Goal: Task Accomplishment & Management: Manage account settings

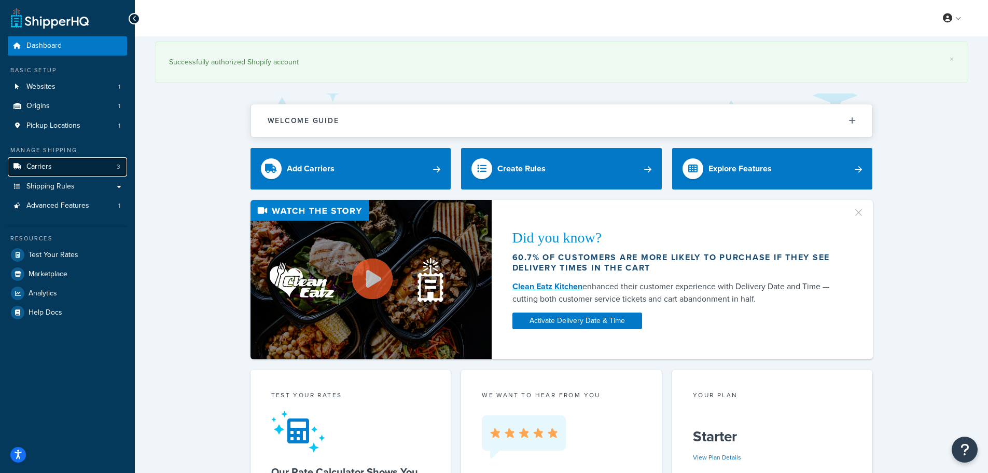
click at [27, 164] on span "Carriers" at bounding box center [38, 166] width 25 height 9
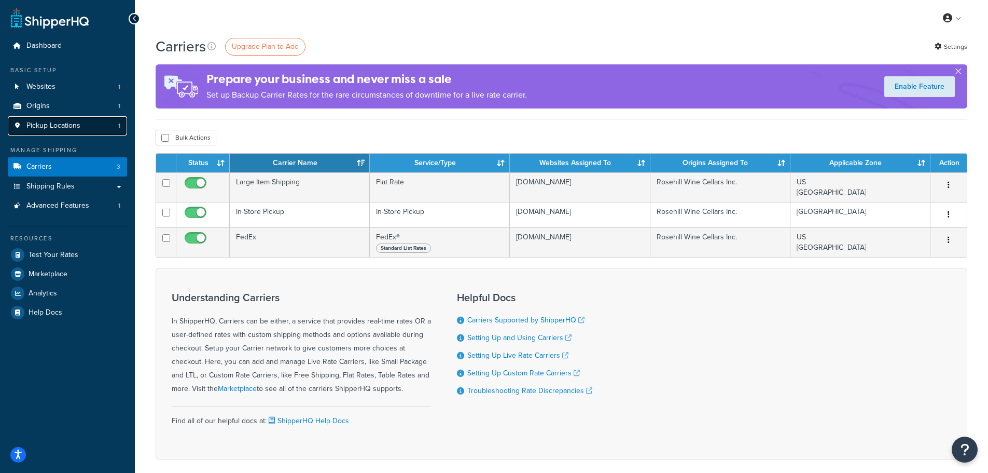
click at [87, 131] on link "Pickup Locations 1" at bounding box center [67, 125] width 119 height 19
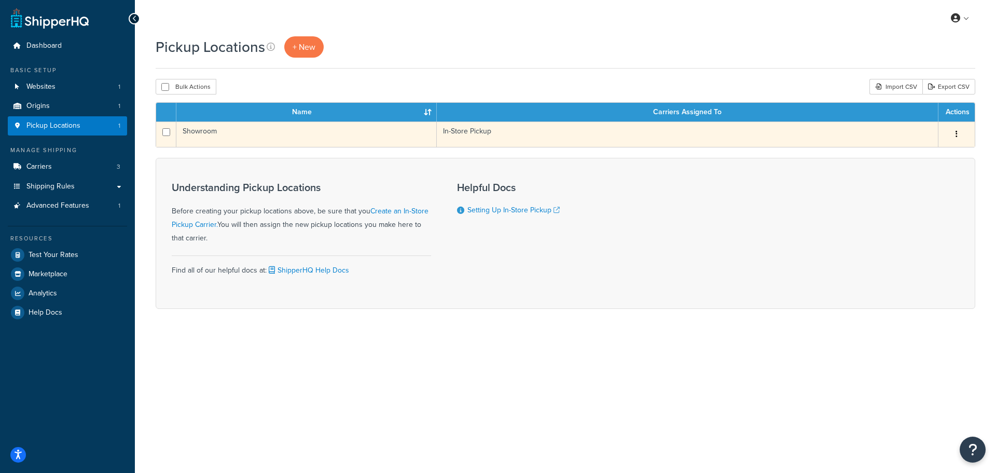
click at [226, 132] on td "Showroom" at bounding box center [306, 133] width 260 height 25
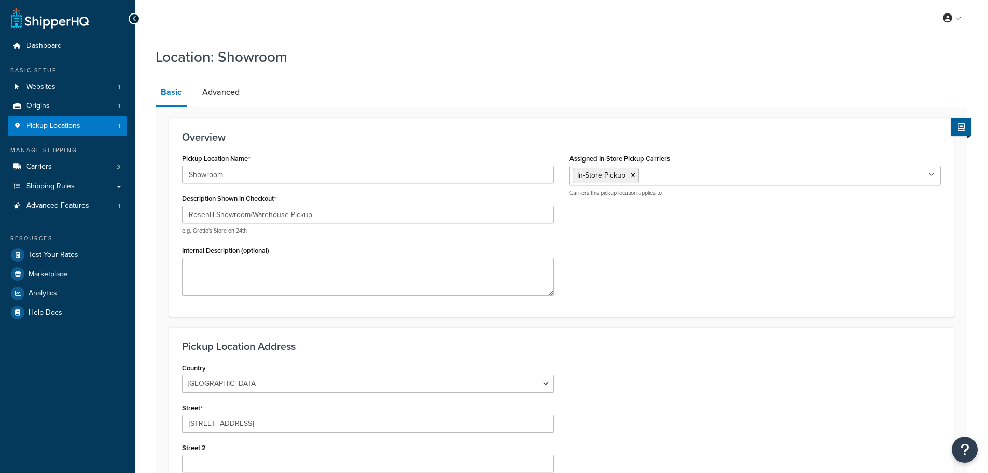
select select "1039"
select select "69"
click at [704, 173] on ul "In-Store Pickup" at bounding box center [756, 176] width 372 height 20
click at [818, 147] on div "Overview Pickup Location Name Showroom Description Shown in Checkout Rosehill S…" at bounding box center [561, 217] width 785 height 198
click at [200, 92] on link "Advanced" at bounding box center [221, 92] width 48 height 25
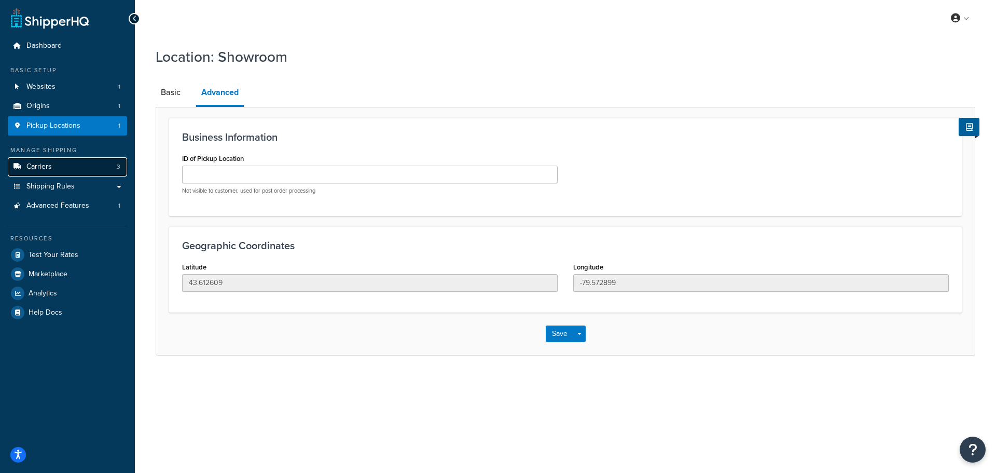
click at [64, 171] on link "Carriers 3" at bounding box center [67, 166] width 119 height 19
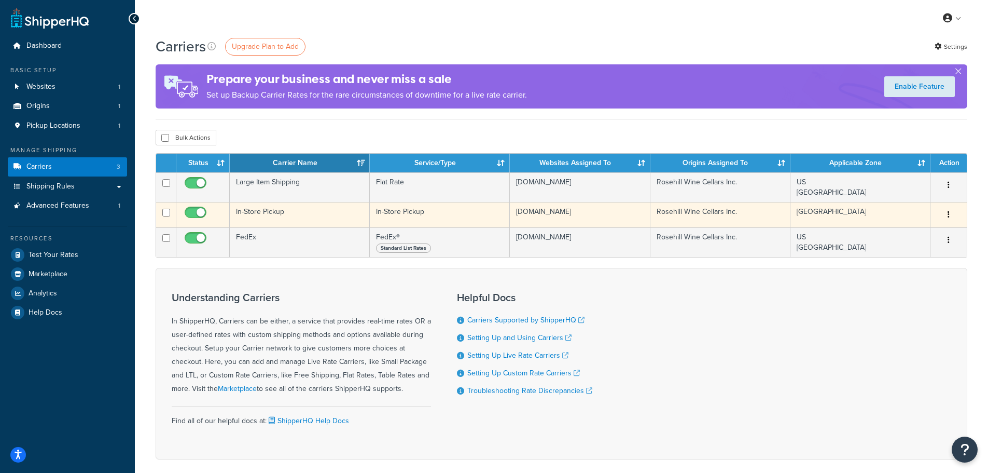
click at [314, 217] on td "In-Store Pickup" at bounding box center [300, 214] width 140 height 25
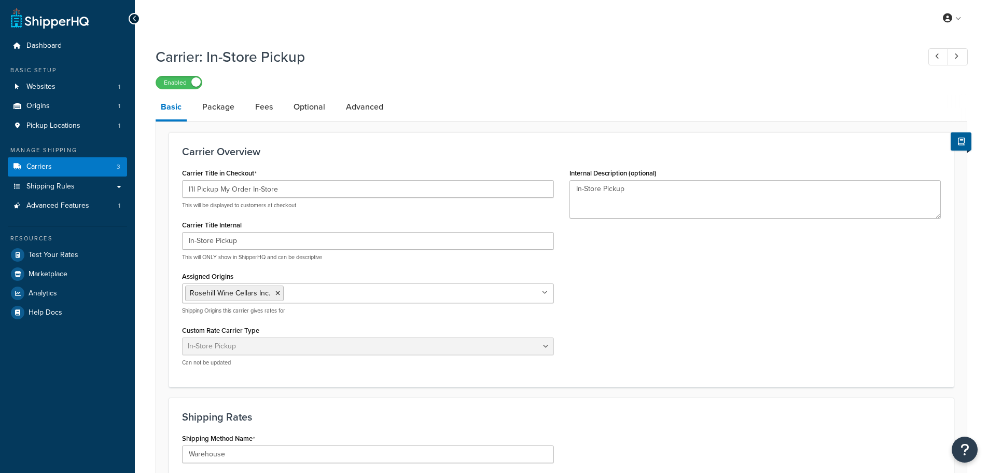
select select "pickup"
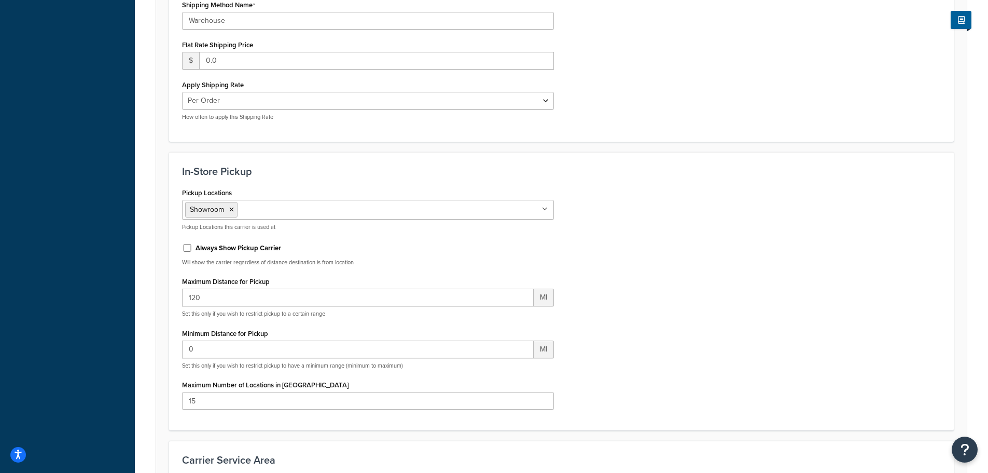
scroll to position [445, 0]
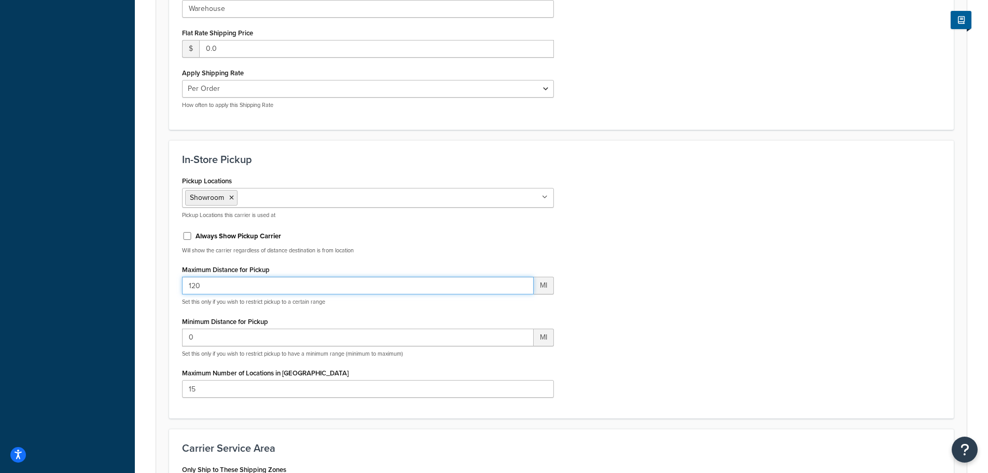
click at [269, 285] on input "120" at bounding box center [358, 286] width 352 height 18
click at [688, 399] on div "Pickup Locations Showroom No results found Pickup Locations this carrier is use…" at bounding box center [561, 289] width 775 height 232
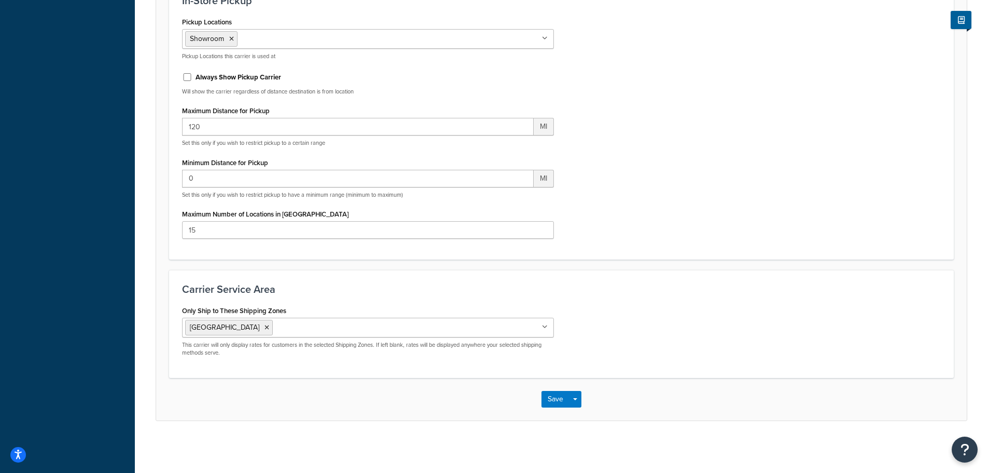
scroll to position [0, 0]
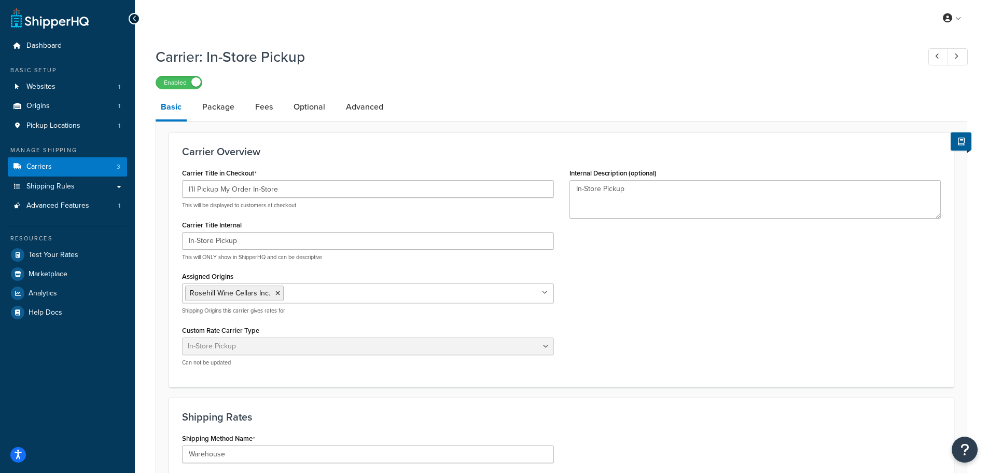
click at [223, 112] on link "Package" at bounding box center [218, 106] width 43 height 25
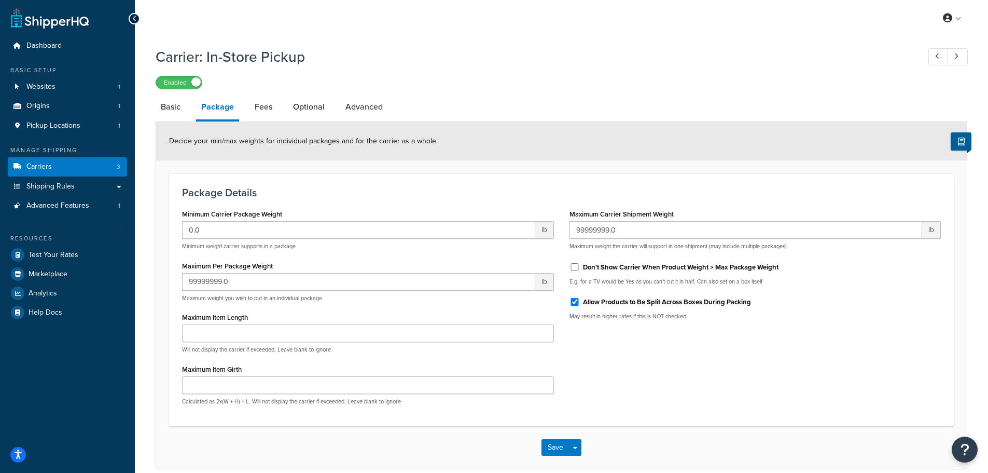
click at [278, 107] on li "Fees" at bounding box center [269, 106] width 38 height 25
click at [266, 107] on link "Fees" at bounding box center [264, 106] width 28 height 25
select select "item"
select select "AFTER"
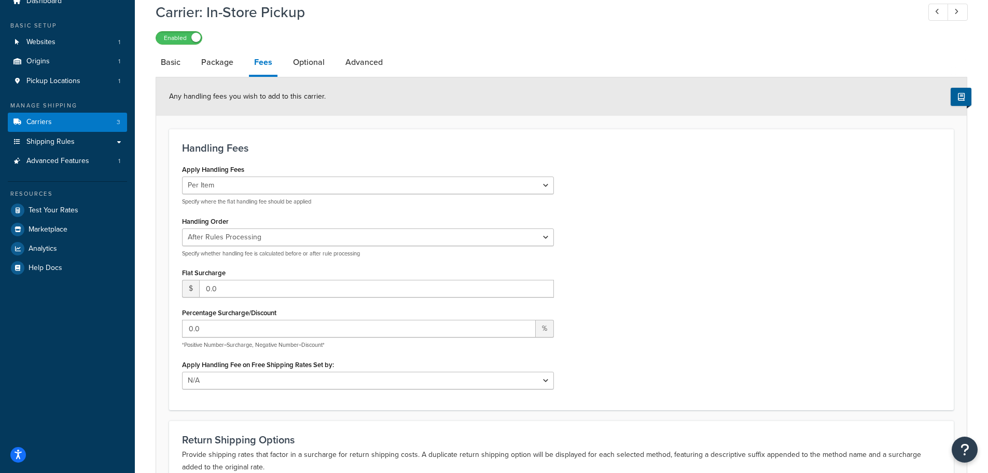
scroll to position [56, 0]
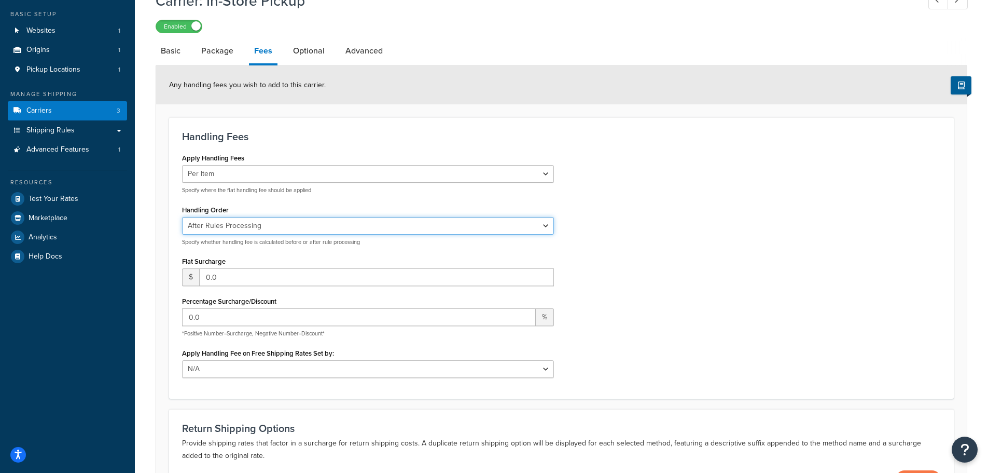
click at [546, 221] on select "Before Rules Processing After Rules Processing" at bounding box center [368, 226] width 372 height 18
click at [636, 227] on div "Apply Handling Fees Per Order Per Item Per Package Specify where the flat handl…" at bounding box center [561, 267] width 775 height 235
click at [307, 50] on link "Optional" at bounding box center [309, 50] width 42 height 25
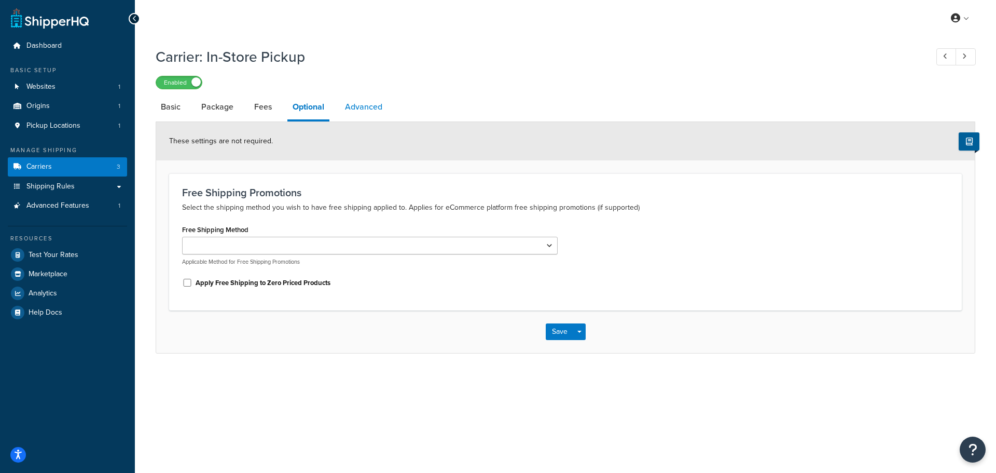
click at [357, 110] on link "Advanced" at bounding box center [364, 106] width 48 height 25
select select "false"
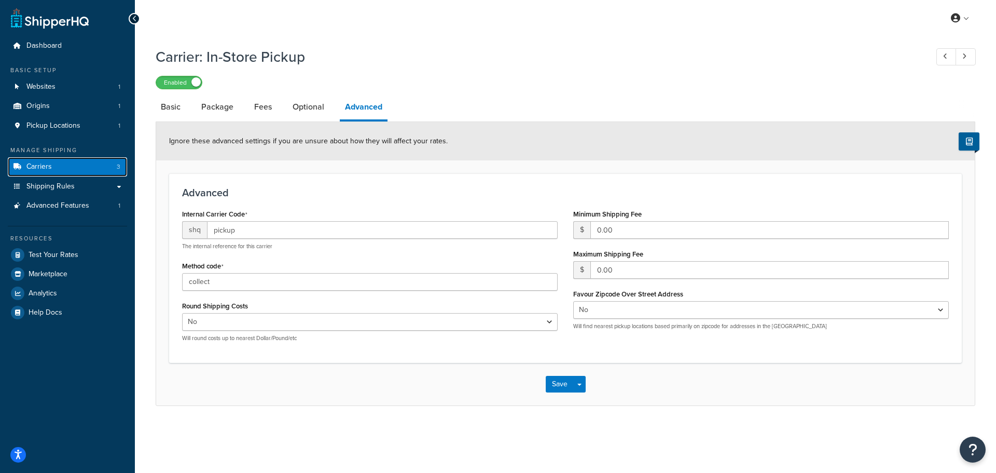
click at [88, 162] on link "Carriers 3" at bounding box center [67, 166] width 119 height 19
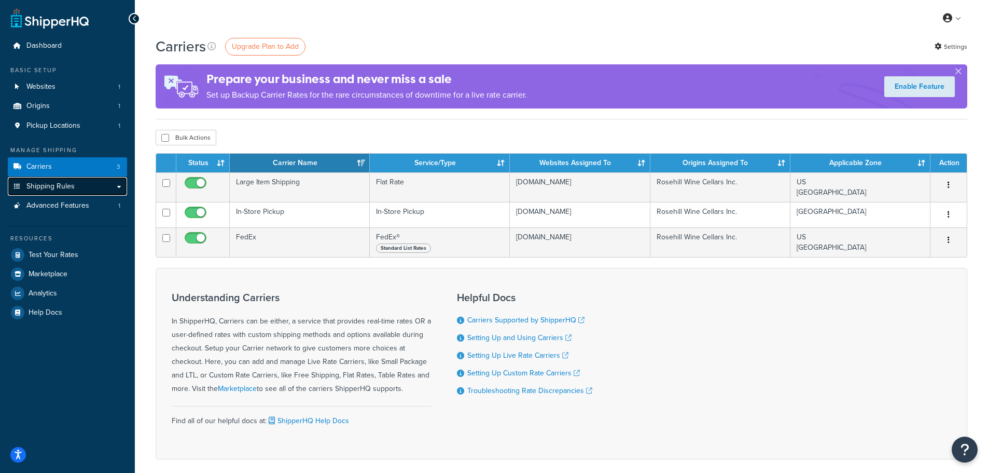
click at [86, 193] on link "Shipping Rules" at bounding box center [67, 186] width 119 height 19
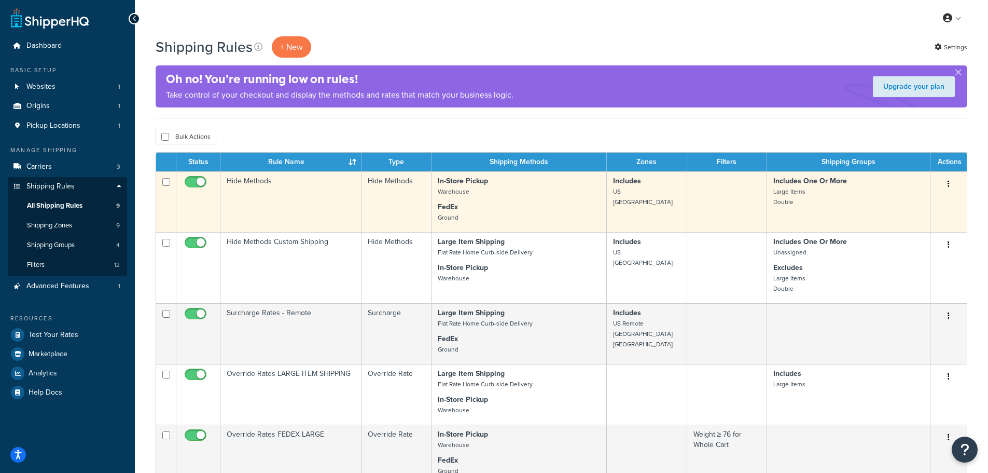
click at [263, 186] on td "Hide Methods" at bounding box center [290, 201] width 141 height 61
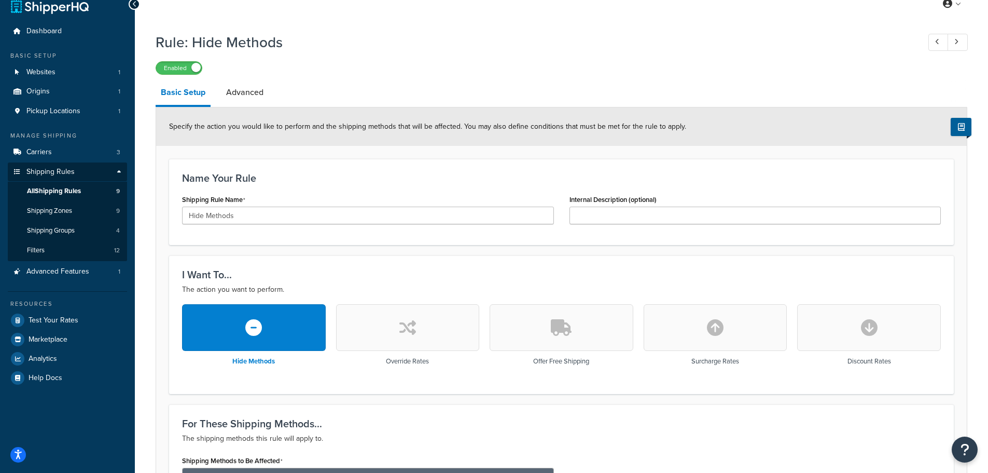
scroll to position [11, 0]
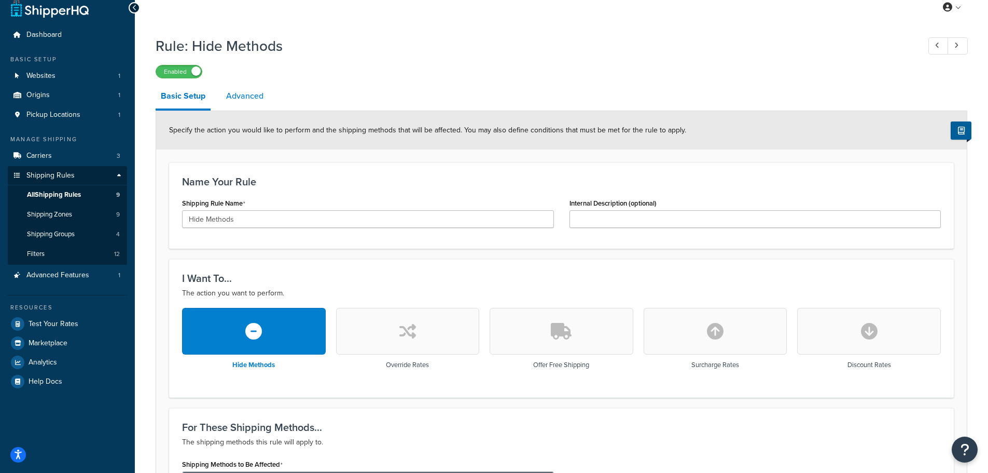
click at [263, 100] on link "Advanced" at bounding box center [245, 96] width 48 height 25
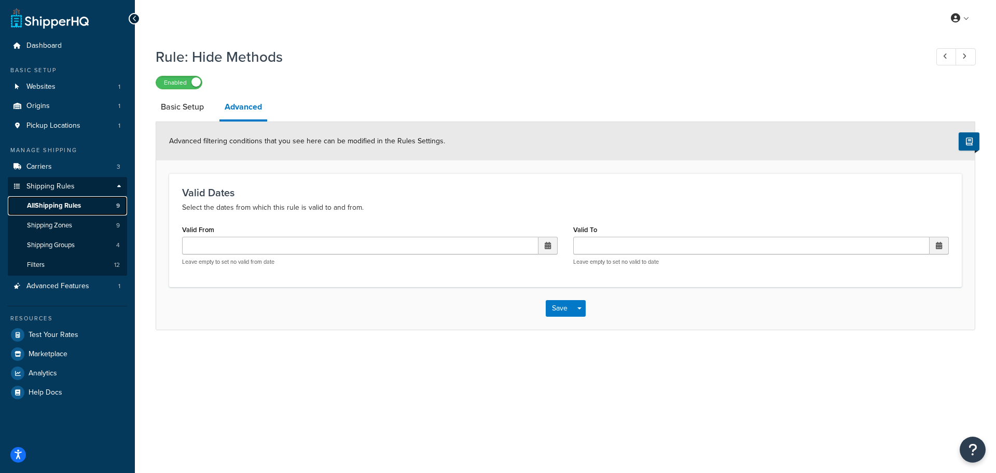
click at [75, 205] on span "All Shipping Rules" at bounding box center [54, 205] width 54 height 9
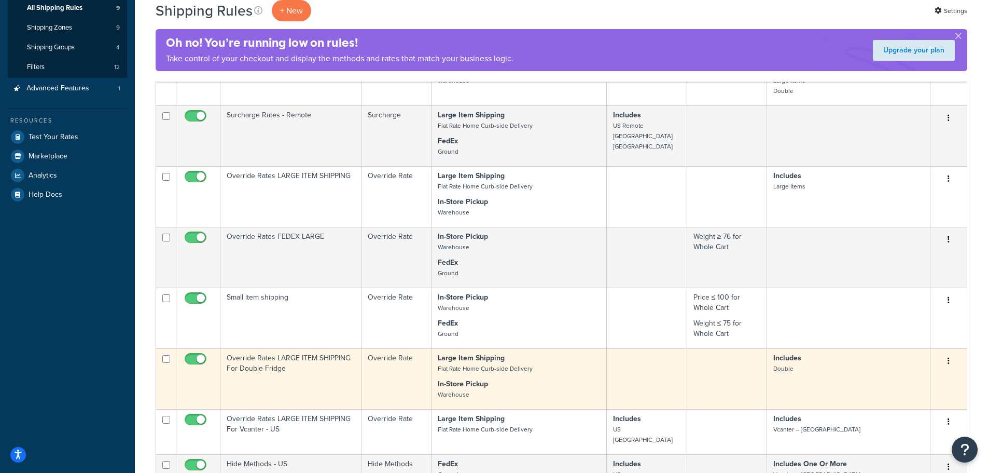
scroll to position [195, 0]
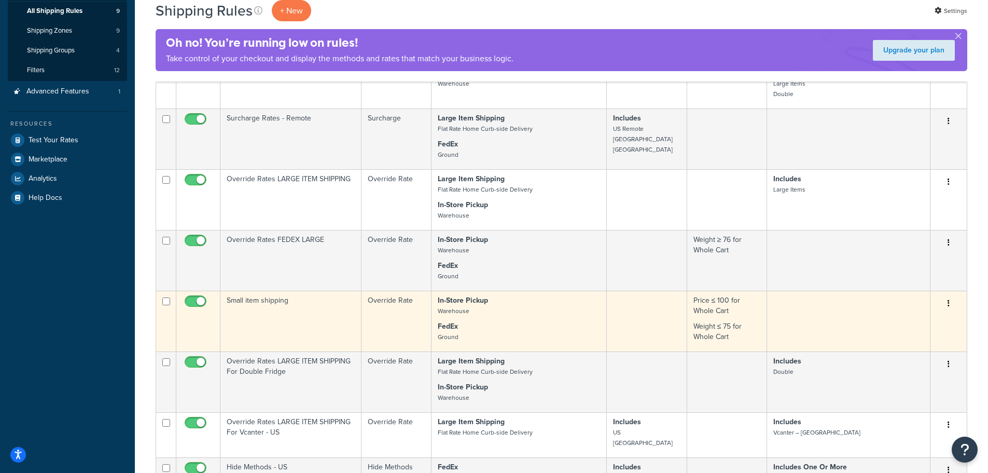
click at [546, 318] on td "In-Store Pickup Warehouse FedEx Ground" at bounding box center [519, 321] width 175 height 61
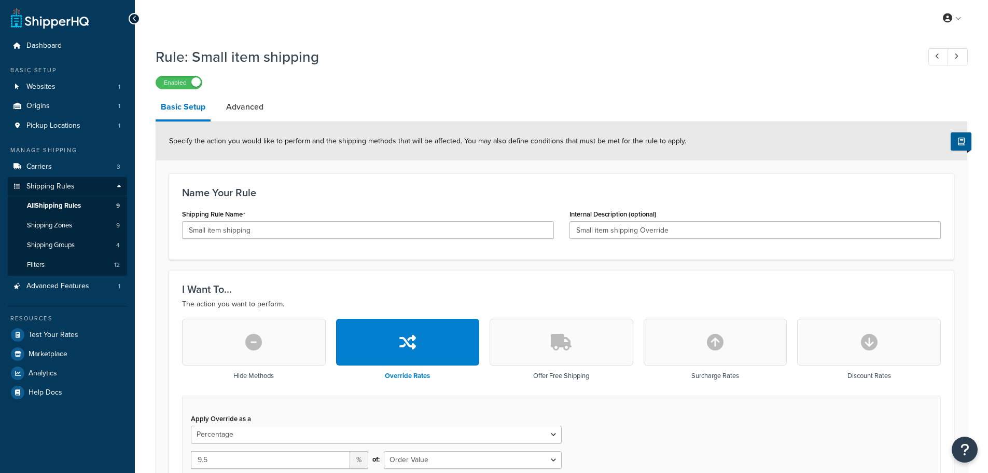
select select "PERCENTAGE"
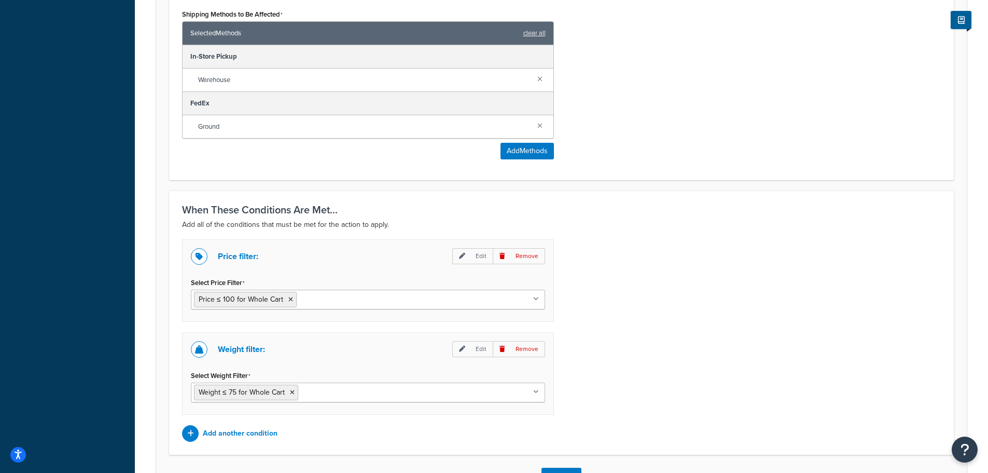
scroll to position [630, 0]
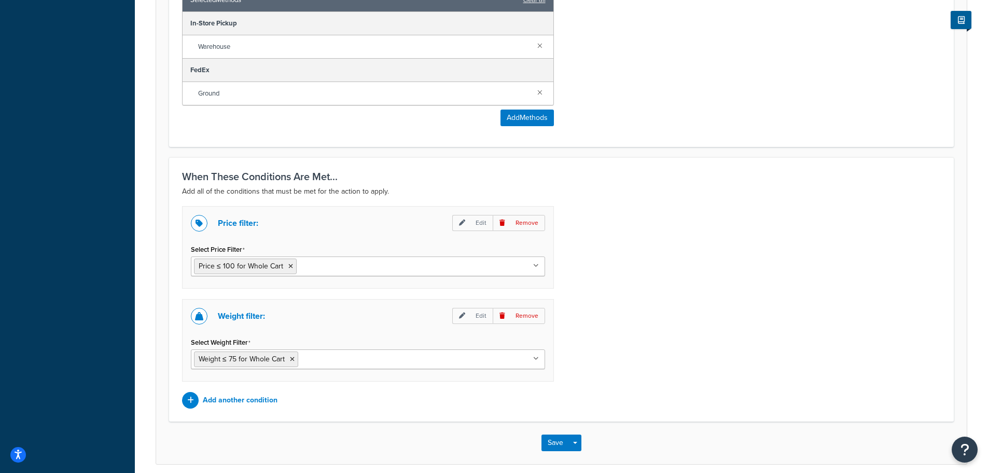
click at [336, 271] on ul "Price ≤ 100 for Whole Cart" at bounding box center [368, 266] width 354 height 20
click at [669, 251] on div "Price filter: Edit Remove Select Price Filter Price ≤ 100 for Whole Cart No res…" at bounding box center [561, 307] width 775 height 202
click at [452, 229] on div "Price filter: Edit Remove" at bounding box center [368, 223] width 354 height 17
click at [465, 226] on icon at bounding box center [462, 222] width 6 height 6
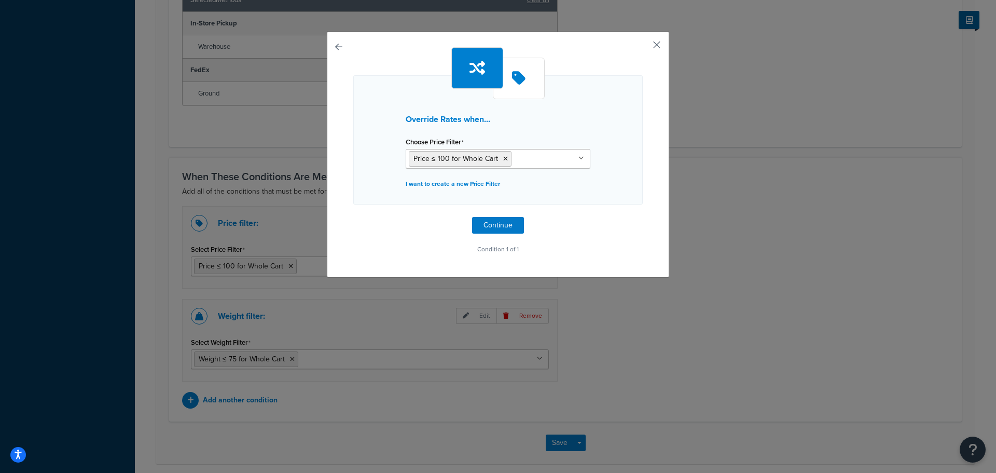
click at [643, 47] on button "button" at bounding box center [641, 48] width 3 height 3
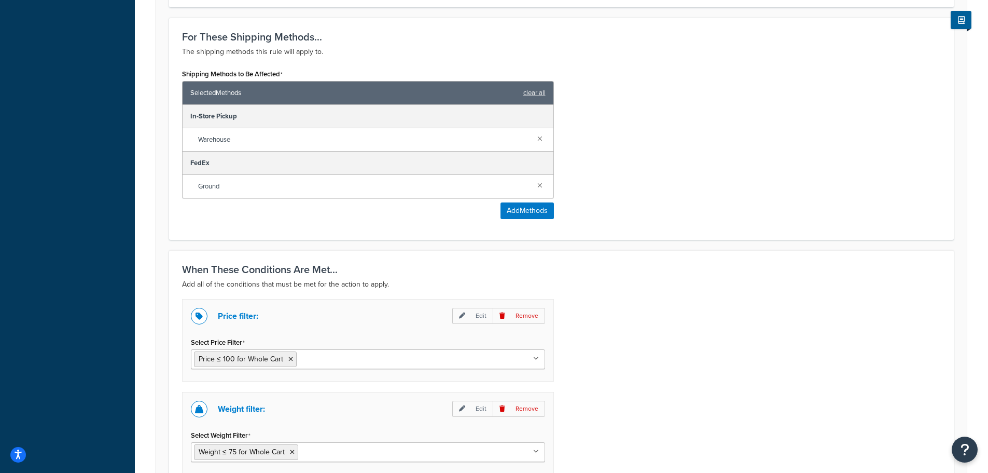
scroll to position [517, 0]
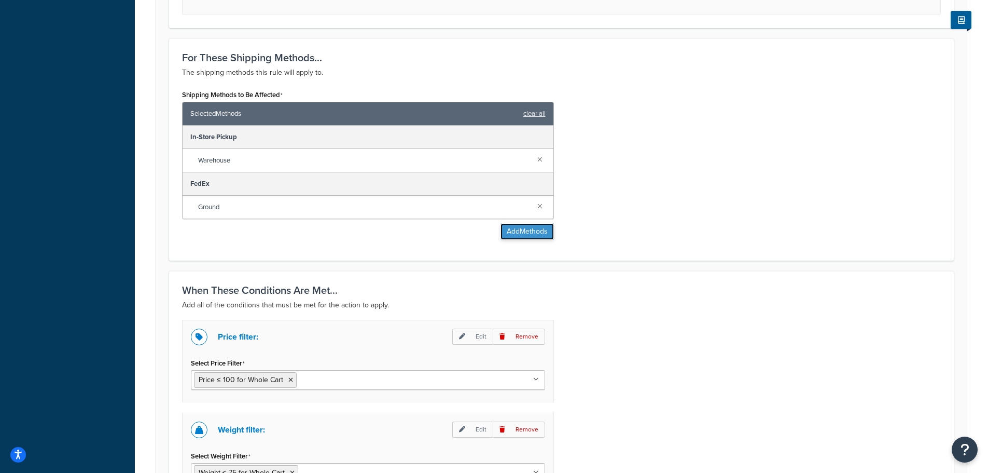
click at [542, 232] on button "Add Methods" at bounding box center [527, 231] width 53 height 17
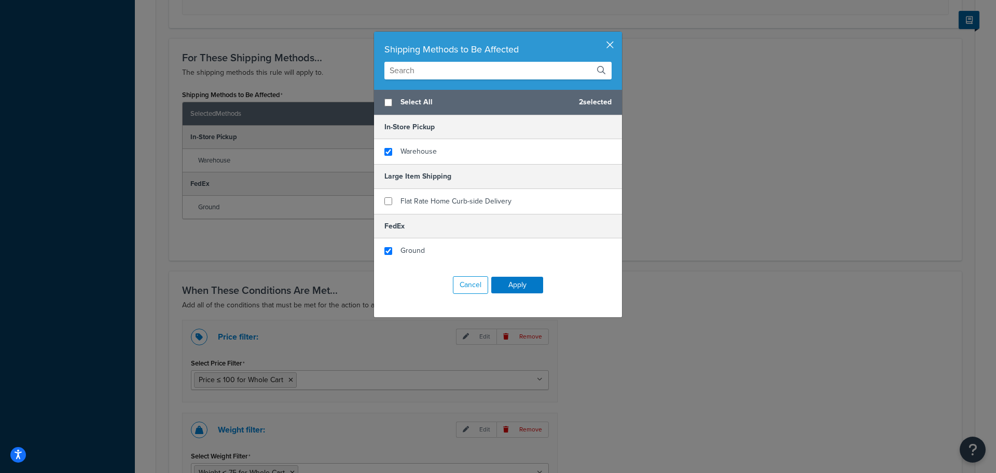
click at [619, 34] on button "button" at bounding box center [620, 33] width 3 height 3
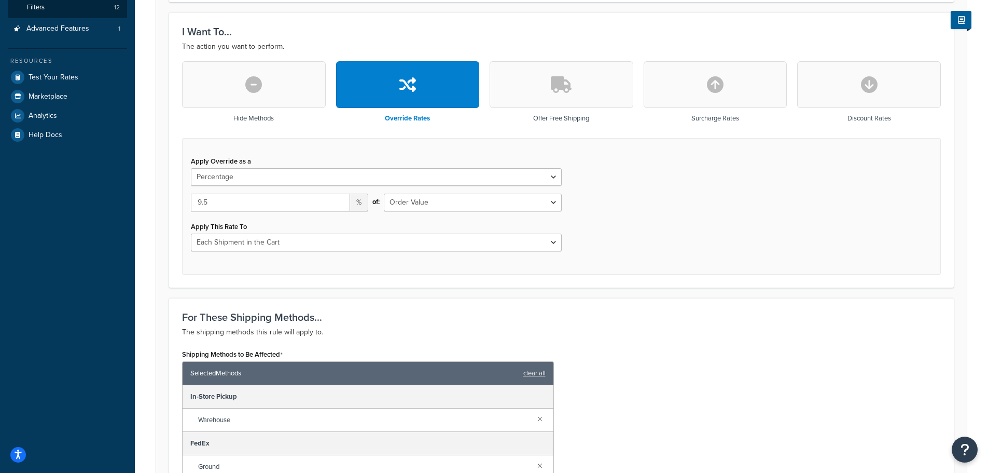
scroll to position [255, 0]
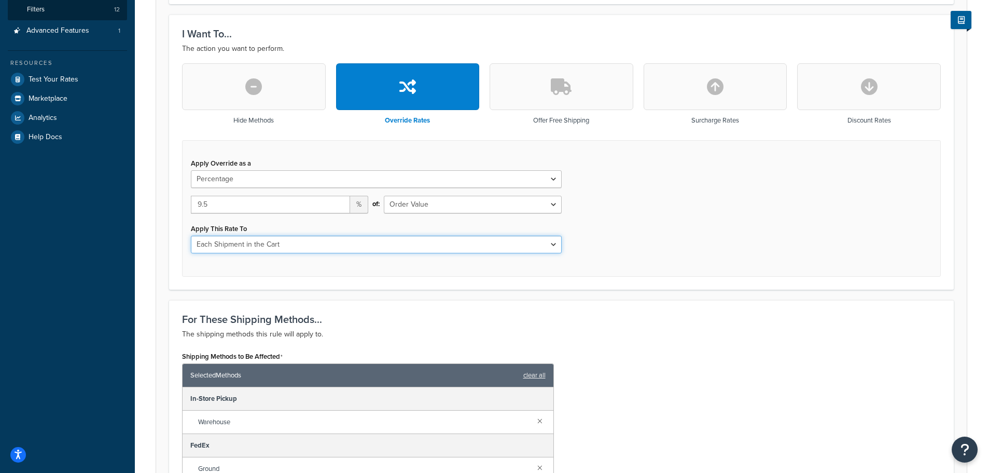
click at [348, 245] on select "Each Shipment in the Cart Each Shipping Group in the Cart Each Item within a Sh…" at bounding box center [376, 245] width 371 height 18
click at [652, 243] on div "Apply Override as a Flat Rate Percentage Flat Rate & Percentage 9.5 % of: Order…" at bounding box center [561, 208] width 759 height 136
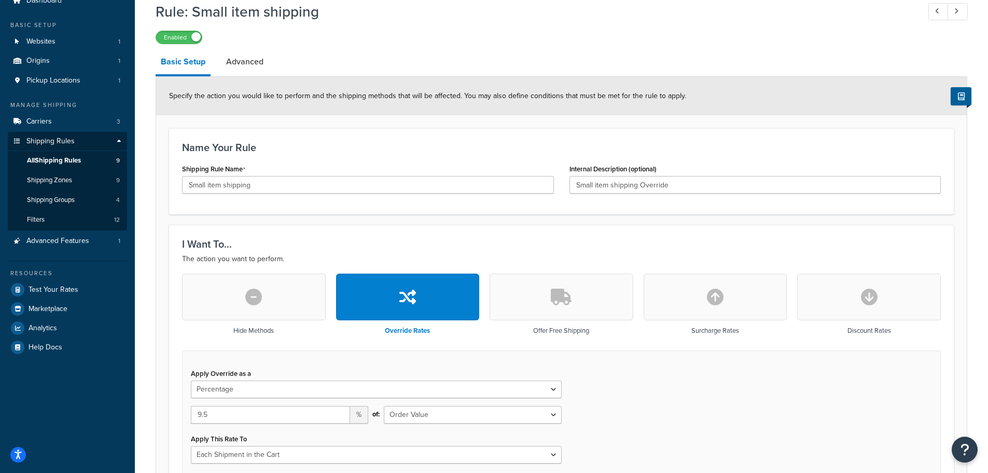
scroll to position [40, 0]
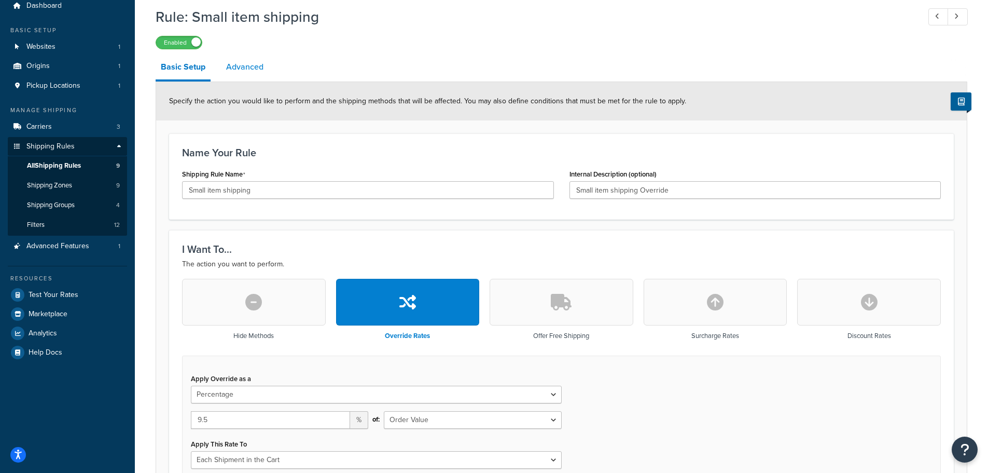
click at [224, 70] on link "Advanced" at bounding box center [245, 66] width 48 height 25
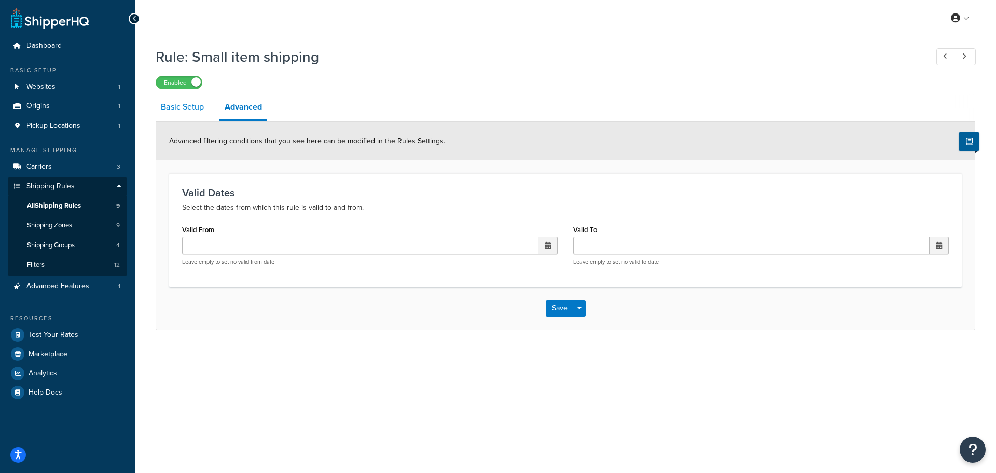
click at [186, 101] on link "Basic Setup" at bounding box center [182, 106] width 53 height 25
select select "PERCENTAGE"
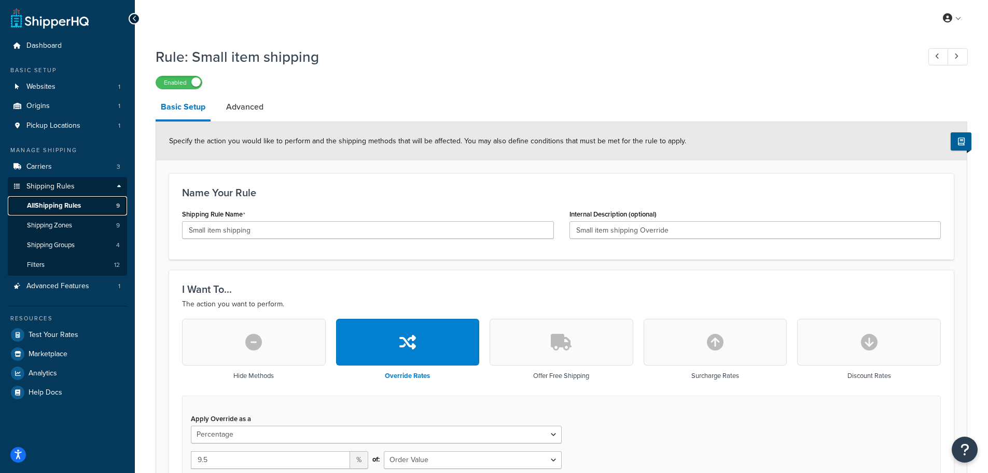
click at [78, 204] on span "All Shipping Rules" at bounding box center [54, 205] width 54 height 9
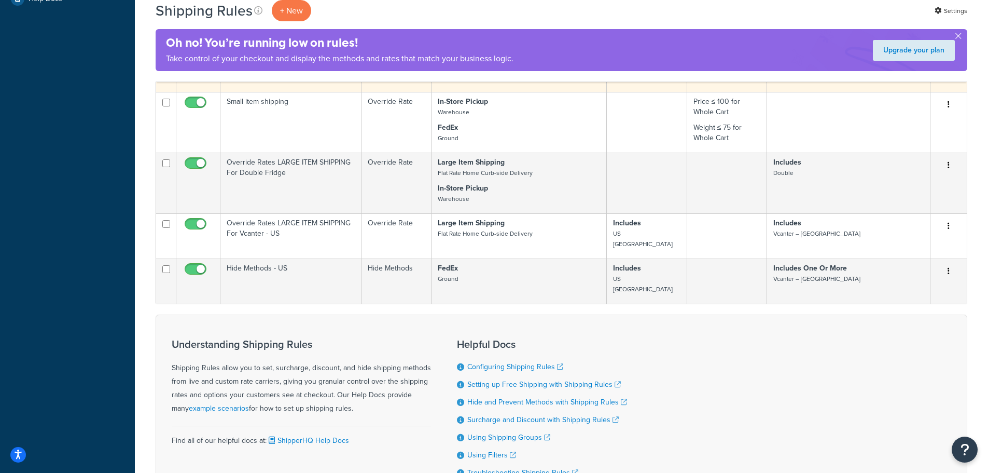
scroll to position [424, 0]
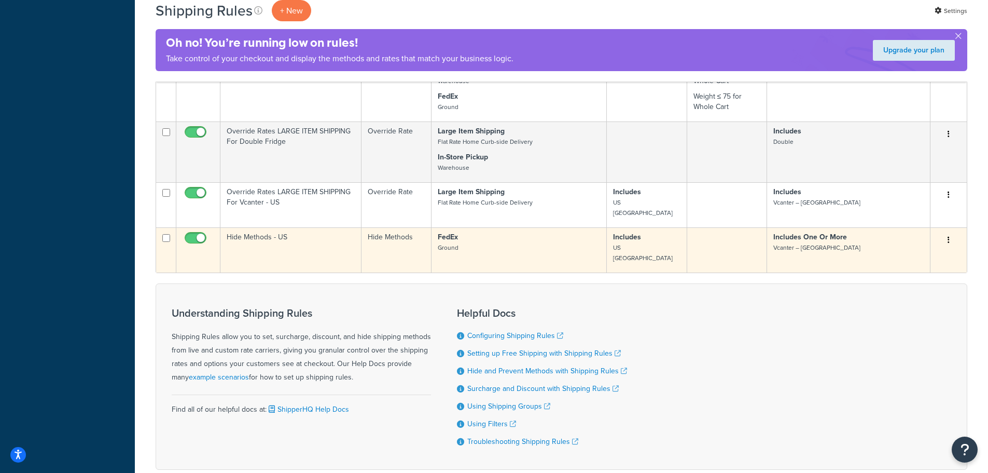
click at [326, 244] on td "Hide Methods - US" at bounding box center [290, 249] width 141 height 45
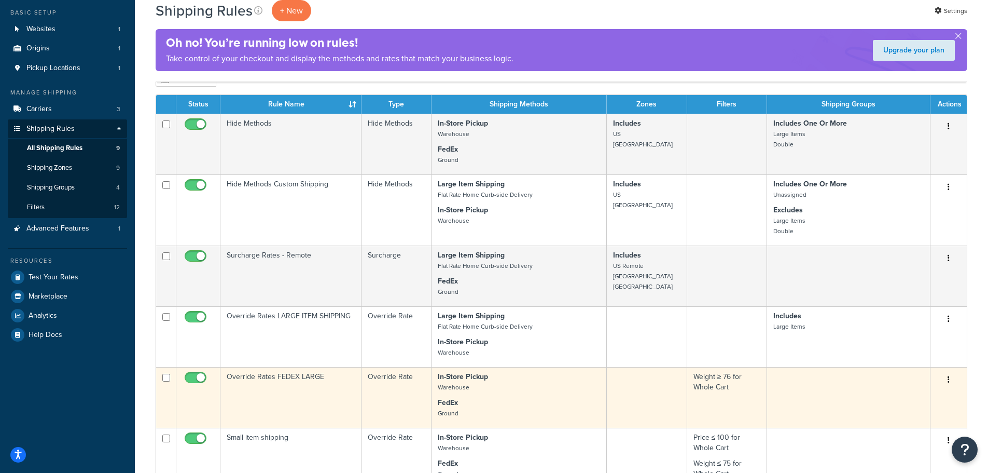
scroll to position [54, 0]
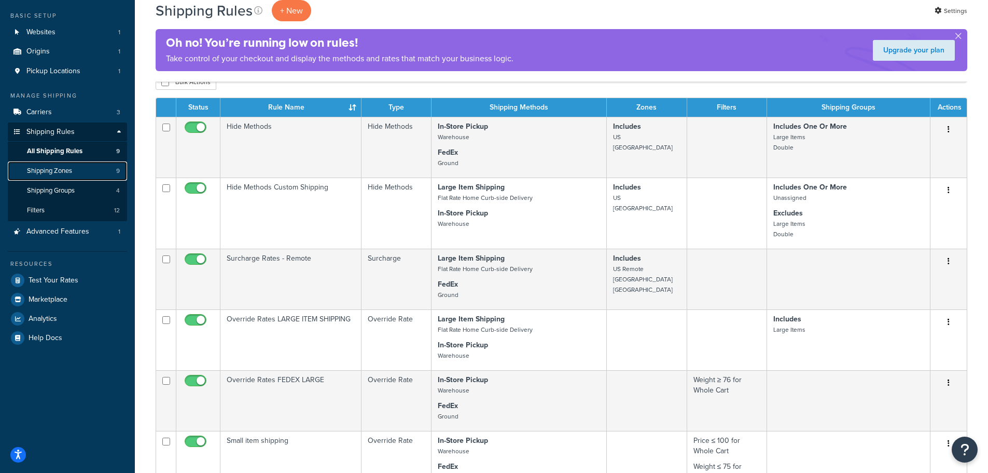
click at [78, 171] on link "Shipping Zones 9" at bounding box center [67, 170] width 119 height 19
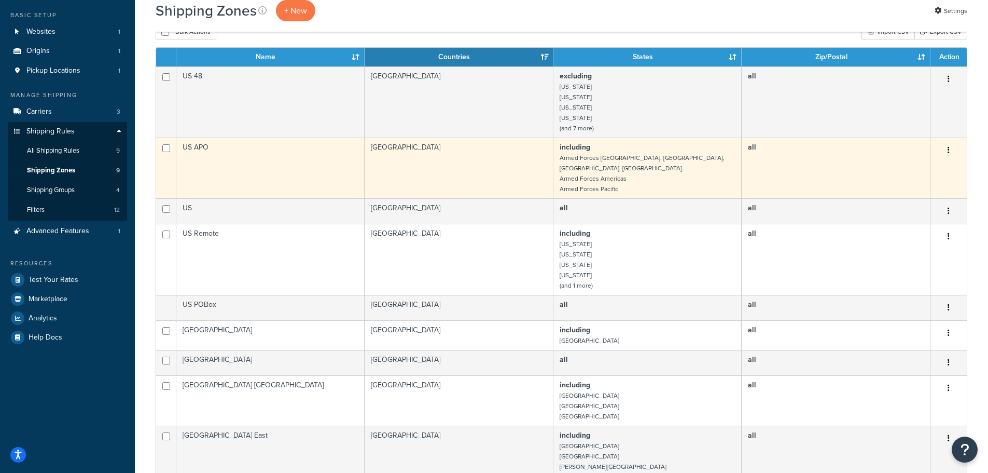
scroll to position [110, 0]
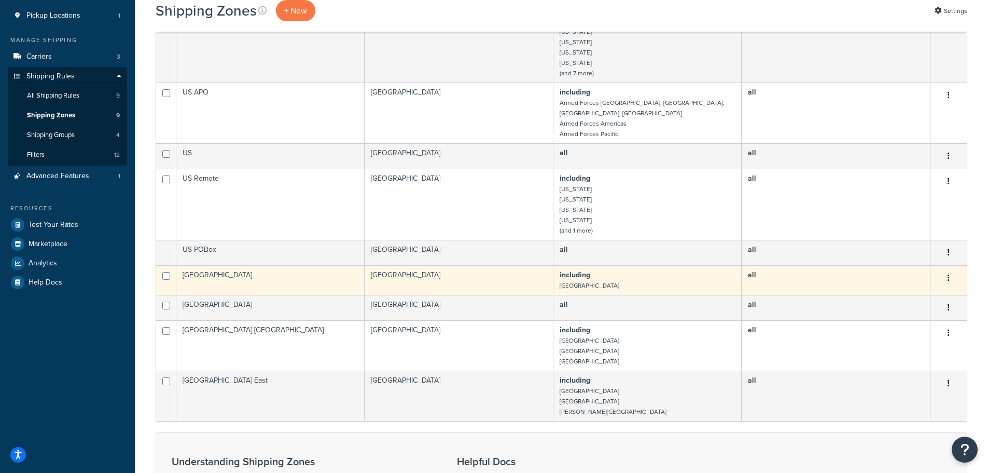
click at [280, 268] on td "[GEOGRAPHIC_DATA]" at bounding box center [270, 280] width 188 height 30
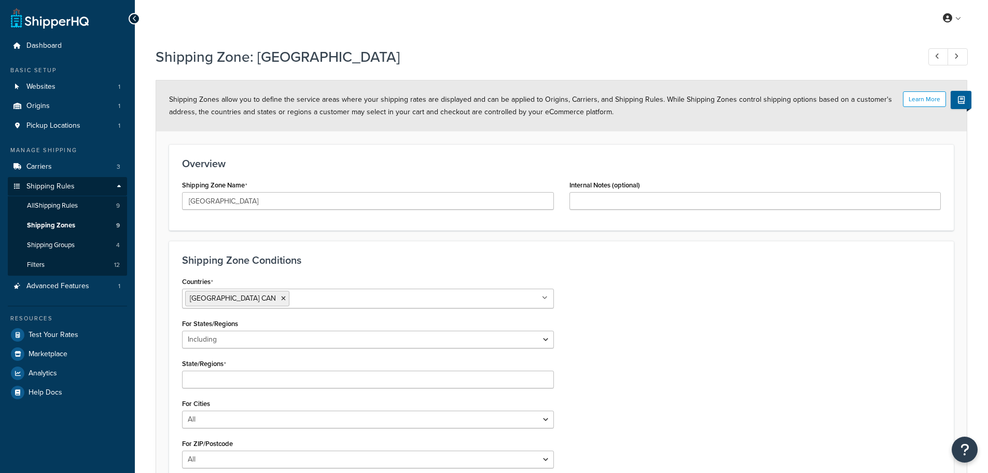
select select "including"
click at [88, 165] on link "Carriers 3" at bounding box center [67, 166] width 119 height 19
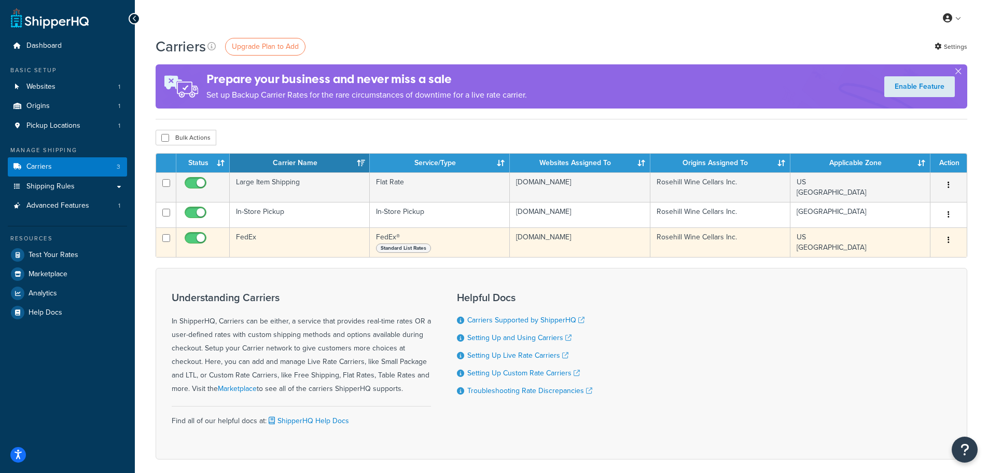
click at [289, 241] on td "FedEx" at bounding box center [300, 242] width 140 height 30
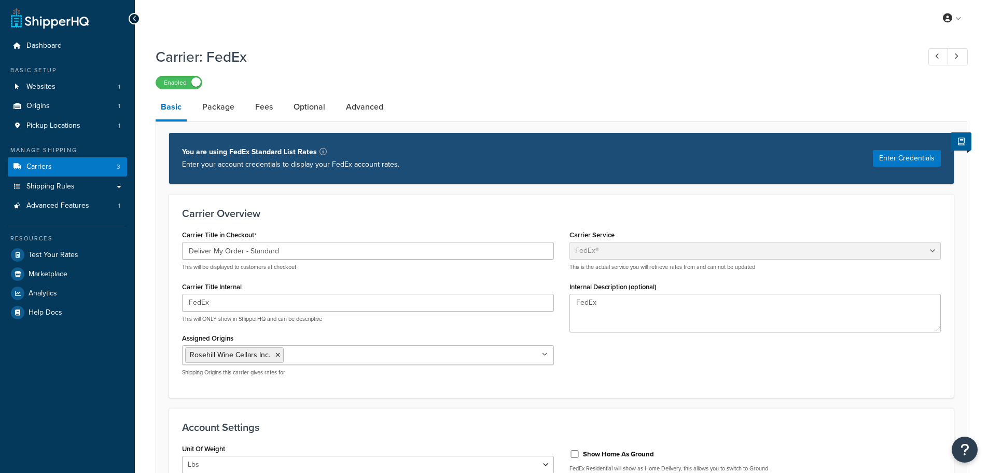
select select "fedEx"
select select "REGULAR_PICKUP"
select select "YOUR_PACKAGING"
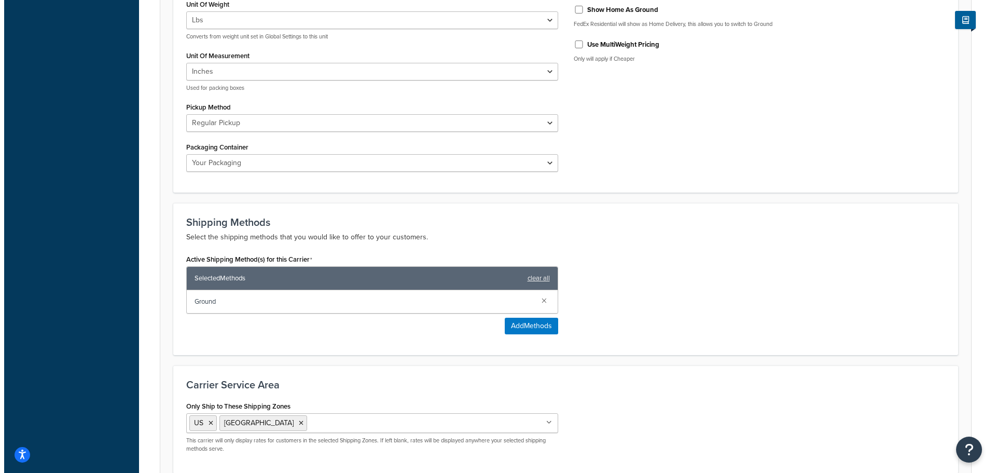
scroll to position [458, 0]
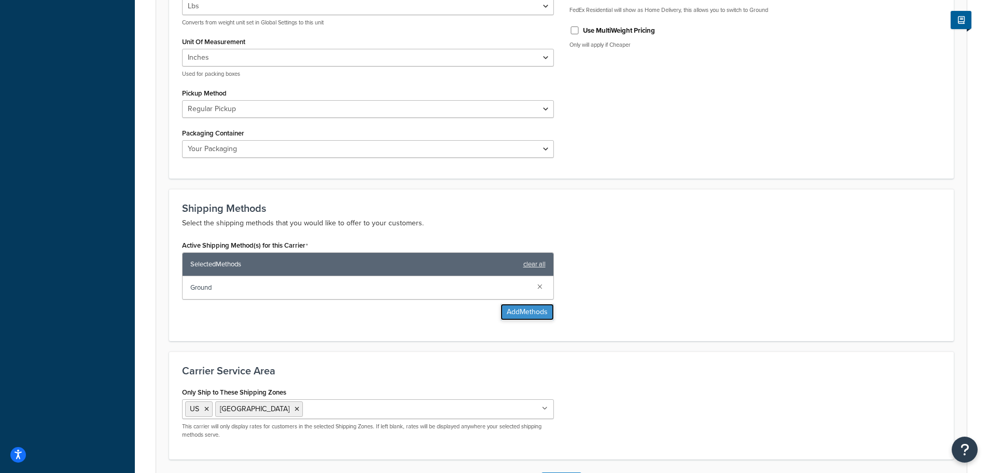
click at [513, 313] on button "Add Methods" at bounding box center [527, 312] width 53 height 17
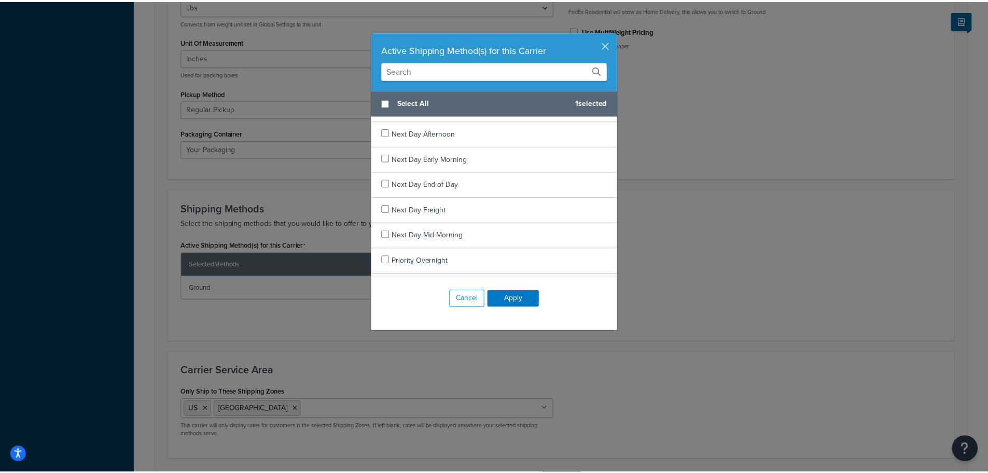
scroll to position [906, 0]
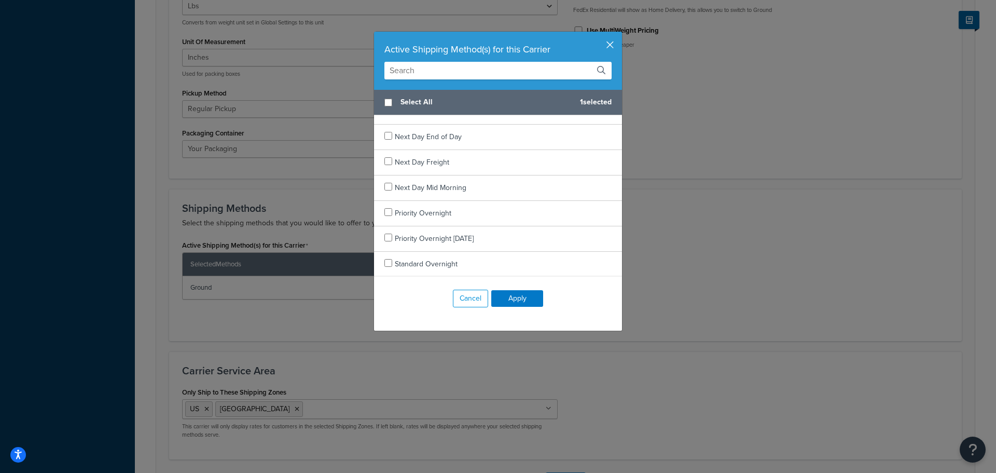
click at [619, 34] on button "button" at bounding box center [620, 33] width 3 height 3
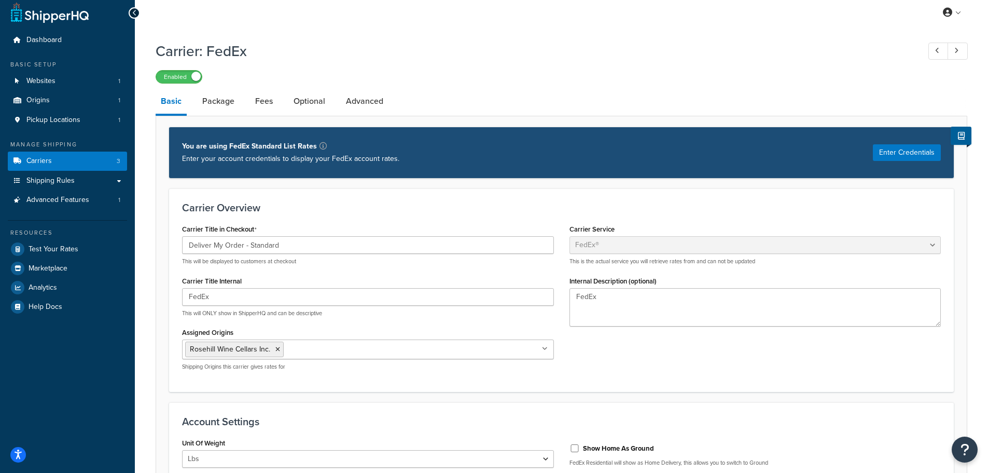
scroll to position [0, 0]
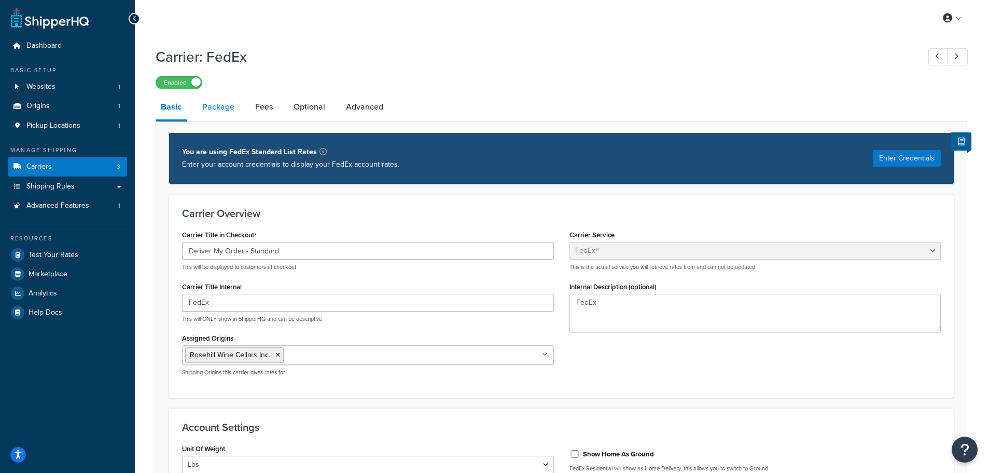
click at [218, 101] on link "Package" at bounding box center [218, 106] width 43 height 25
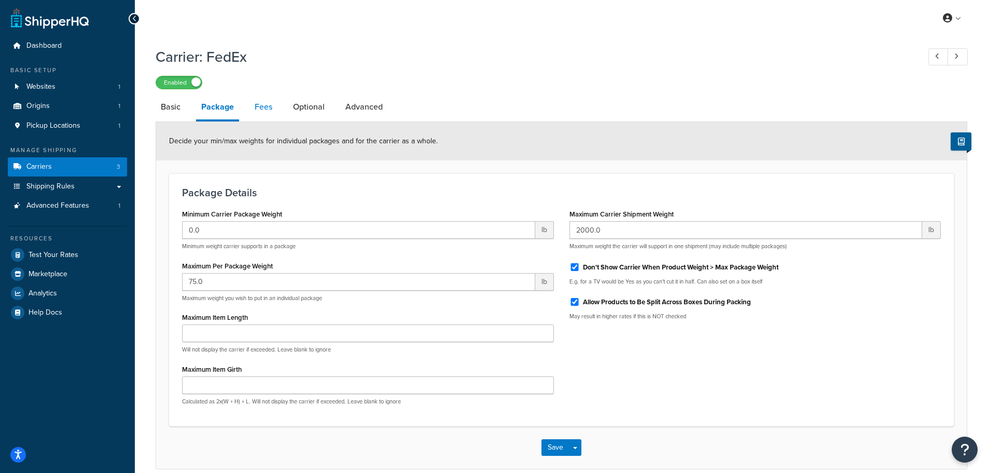
click at [269, 116] on link "Fees" at bounding box center [264, 106] width 28 height 25
select select "AFTER"
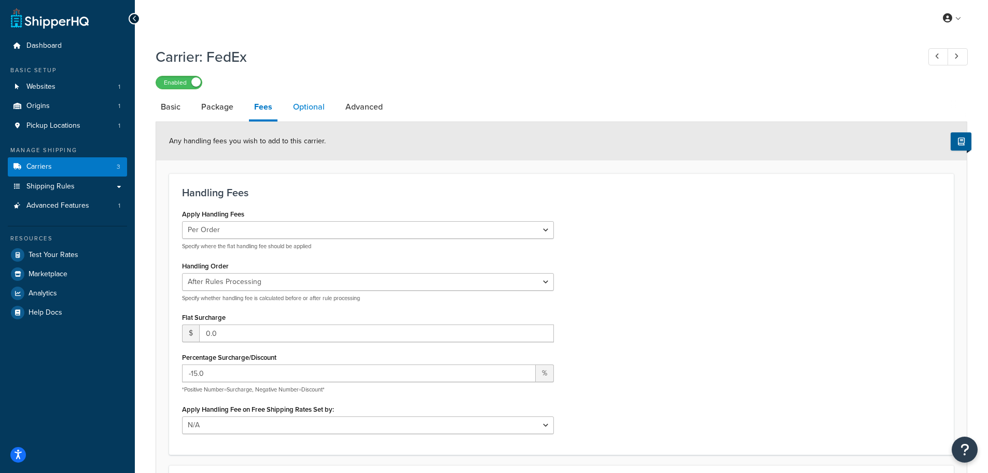
click at [301, 111] on link "Optional" at bounding box center [309, 106] width 42 height 25
select select "business"
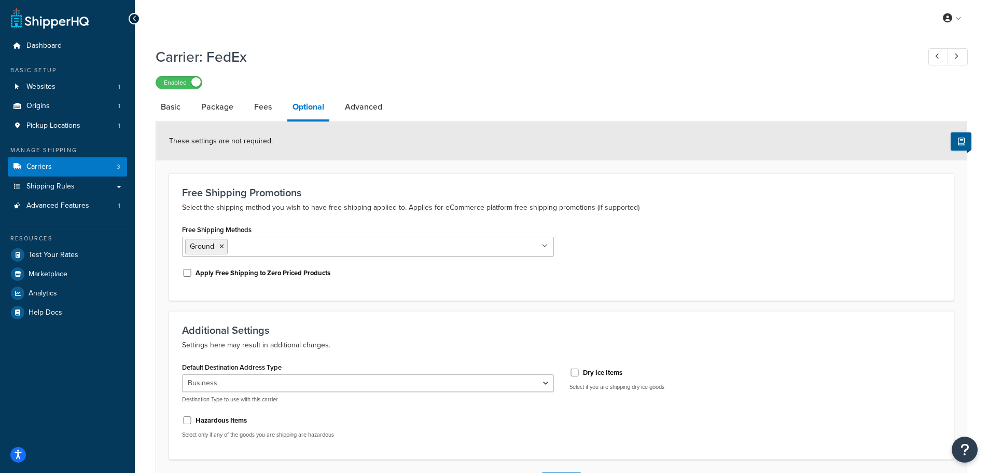
click at [282, 246] on ul "Ground" at bounding box center [368, 247] width 372 height 20
click at [634, 286] on div "Free Shipping Methods Ground No results found Apply Free Shipping to Zero Price…" at bounding box center [561, 254] width 775 height 65
click at [356, 113] on link "Advanced" at bounding box center [364, 106] width 48 height 25
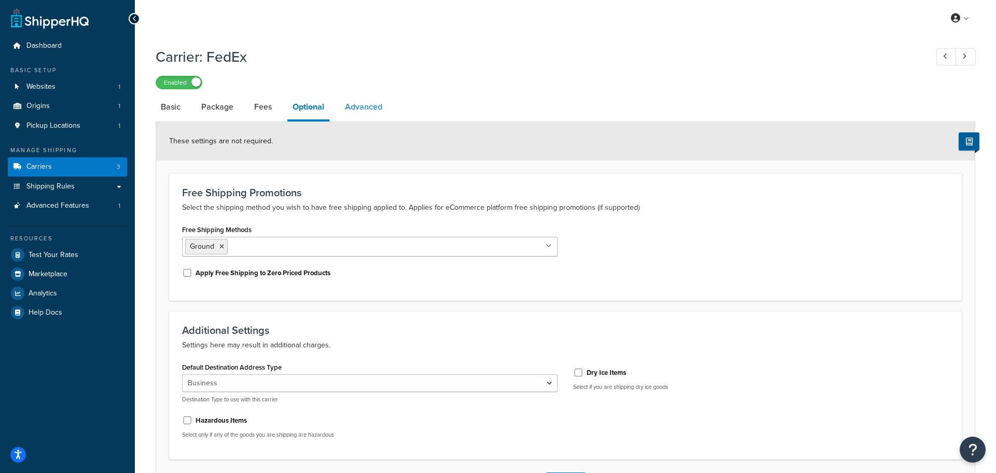
select select "false"
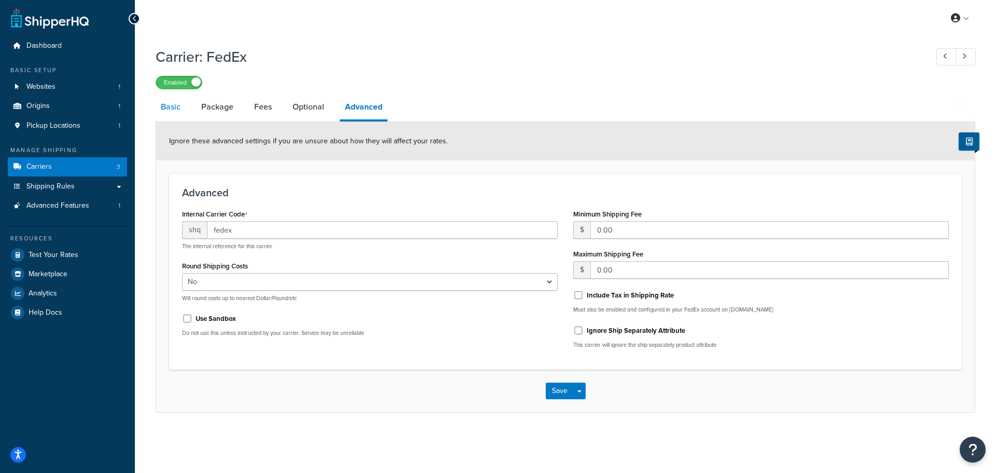
click at [172, 110] on link "Basic" at bounding box center [171, 106] width 30 height 25
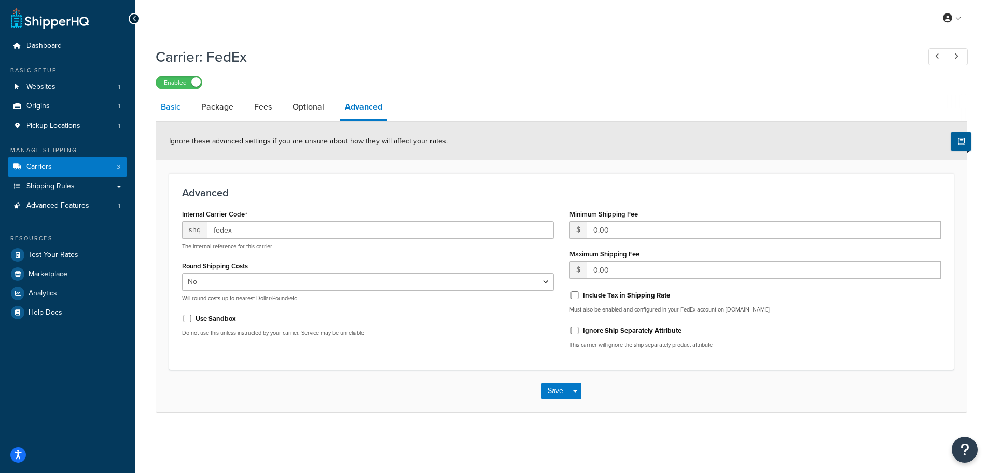
select select "fedEx"
select select "REGULAR_PICKUP"
select select "YOUR_PACKAGING"
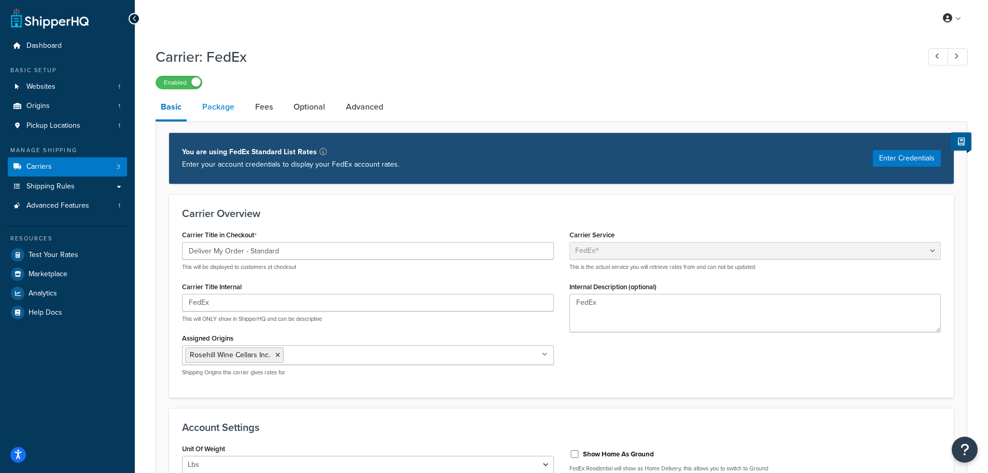
click at [224, 105] on link "Package" at bounding box center [218, 106] width 43 height 25
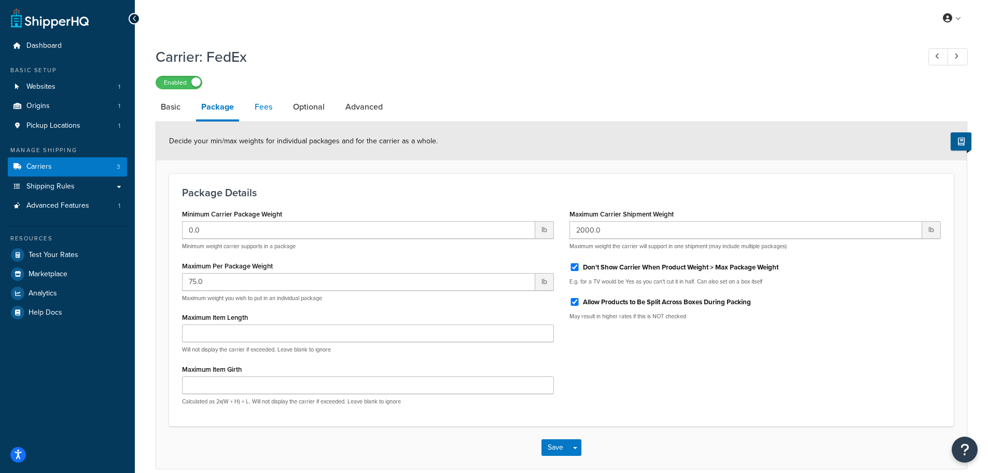
click at [267, 112] on link "Fees" at bounding box center [264, 106] width 28 height 25
select select "AFTER"
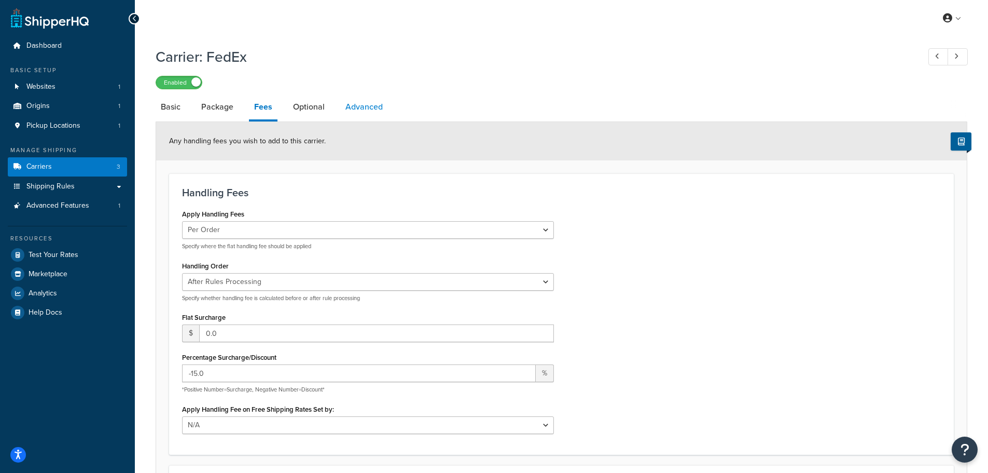
click at [358, 112] on link "Advanced" at bounding box center [364, 106] width 48 height 25
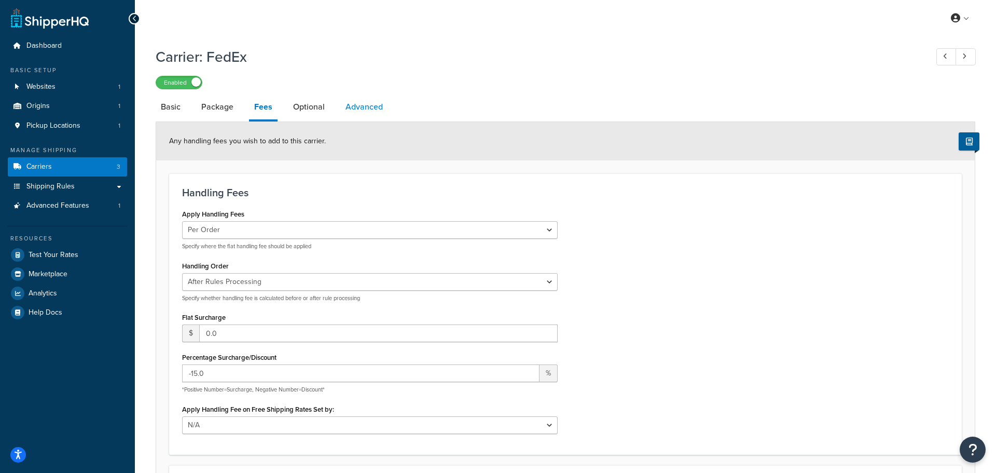
select select "false"
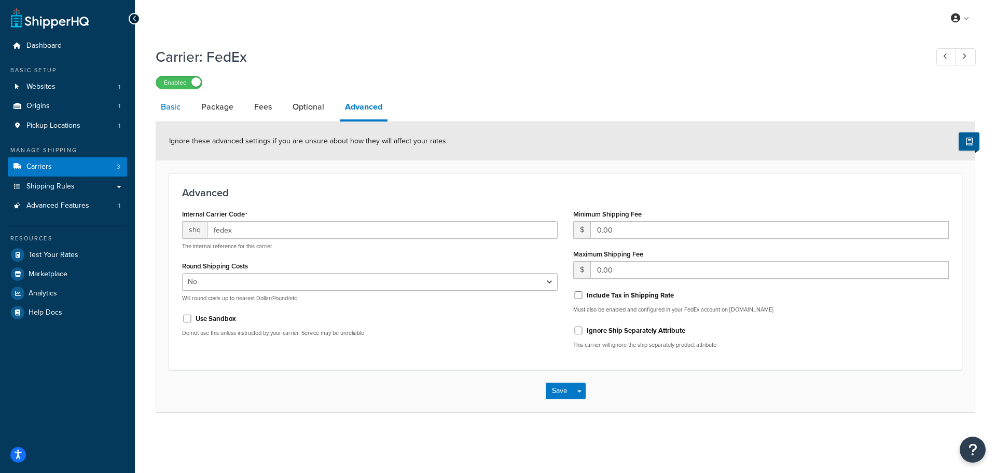
click at [159, 110] on link "Basic" at bounding box center [171, 106] width 30 height 25
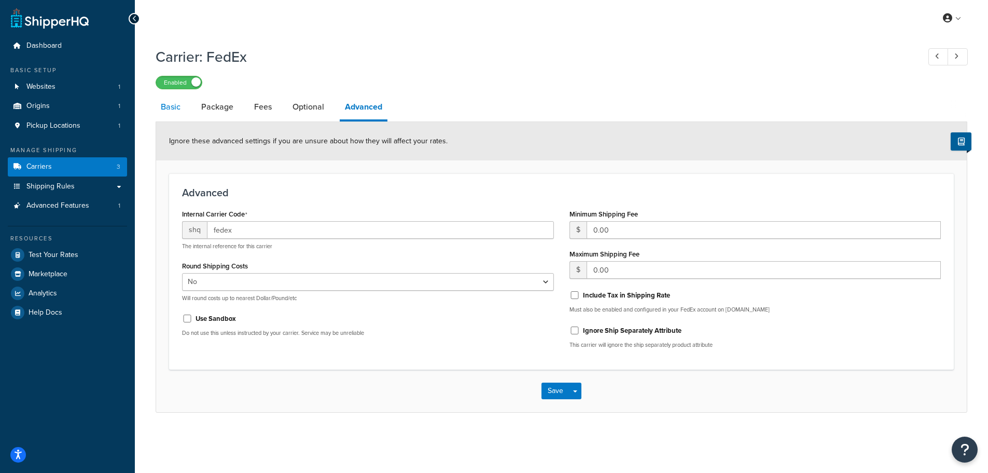
select select "fedEx"
select select "REGULAR_PICKUP"
select select "YOUR_PACKAGING"
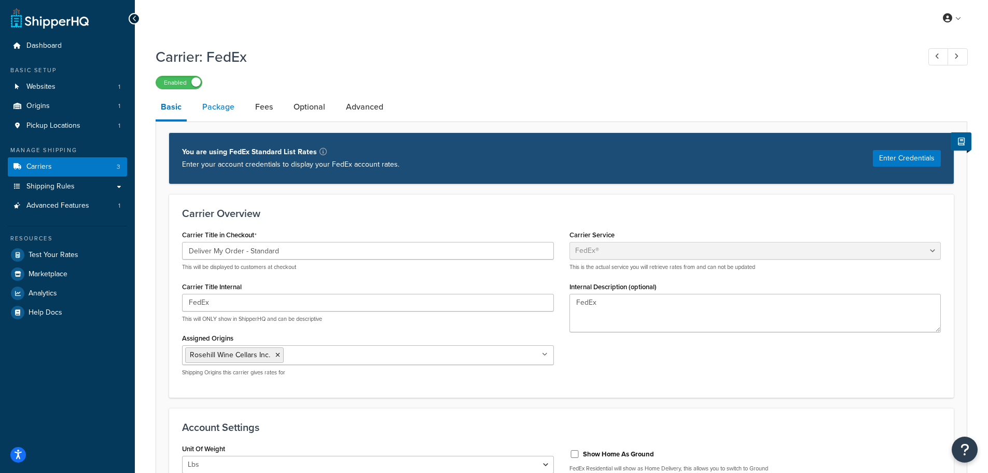
click at [206, 104] on link "Package" at bounding box center [218, 106] width 43 height 25
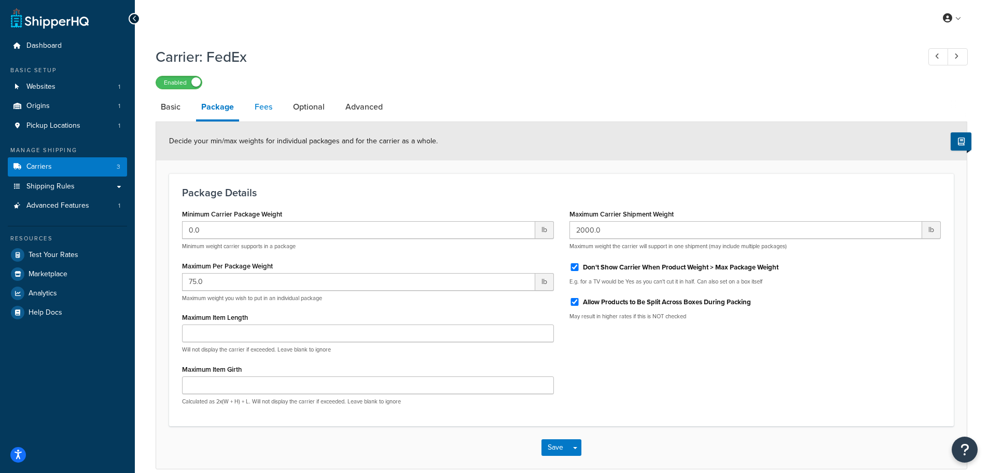
click at [276, 114] on link "Fees" at bounding box center [264, 106] width 28 height 25
select select "AFTER"
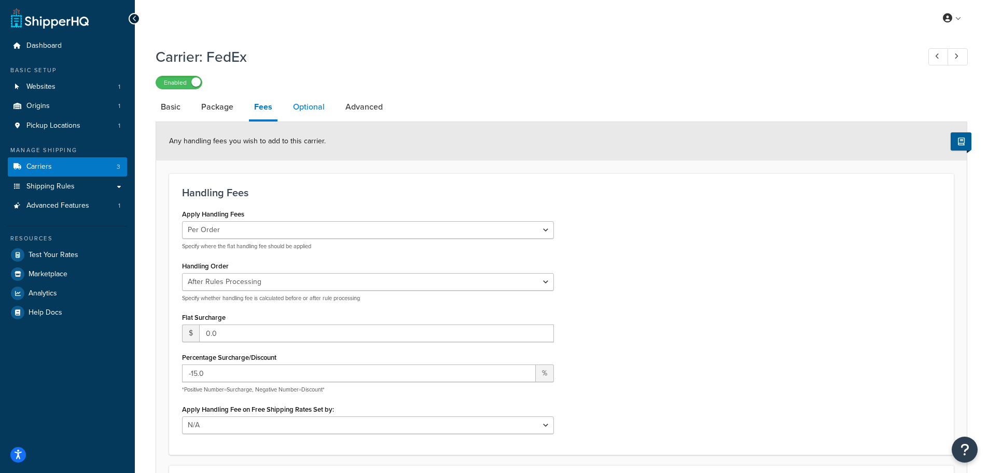
click at [300, 109] on link "Optional" at bounding box center [309, 106] width 42 height 25
select select "business"
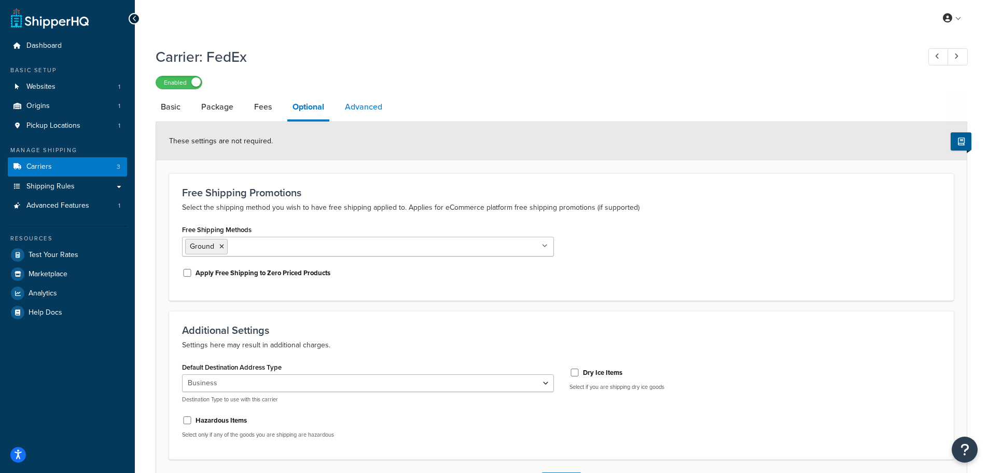
click at [370, 104] on link "Advanced" at bounding box center [364, 106] width 48 height 25
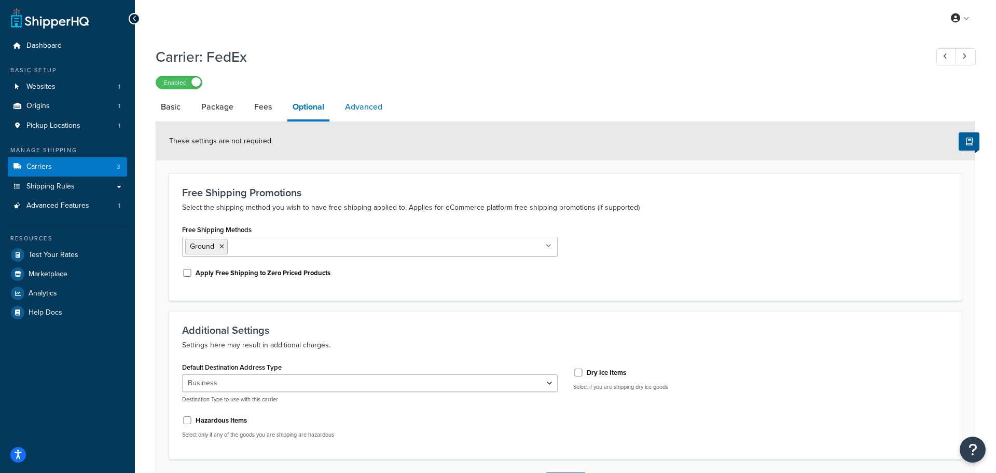
select select "false"
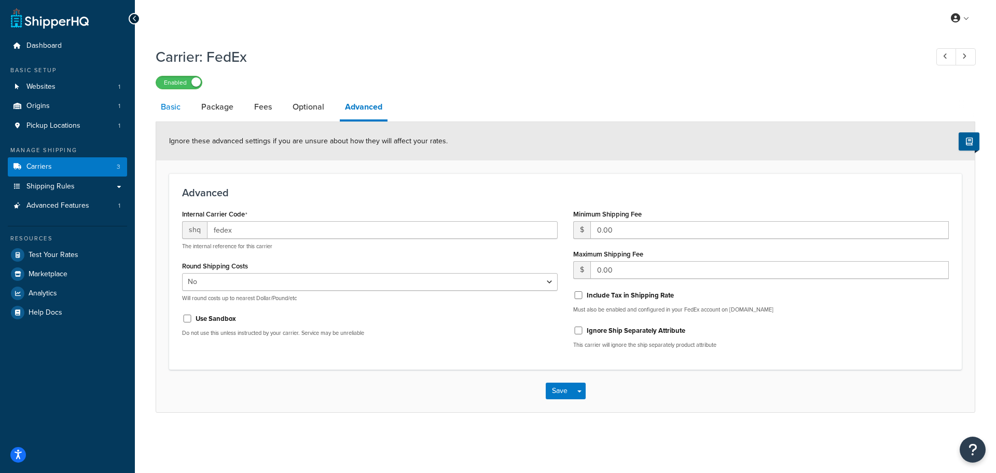
click at [182, 109] on link "Basic" at bounding box center [171, 106] width 30 height 25
select select "fedEx"
select select "REGULAR_PICKUP"
select select "YOUR_PACKAGING"
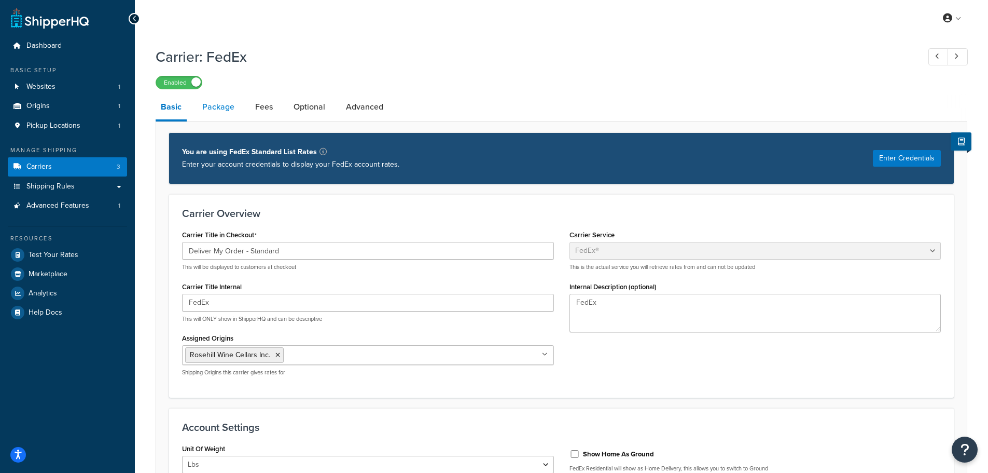
click at [209, 107] on link "Package" at bounding box center [218, 106] width 43 height 25
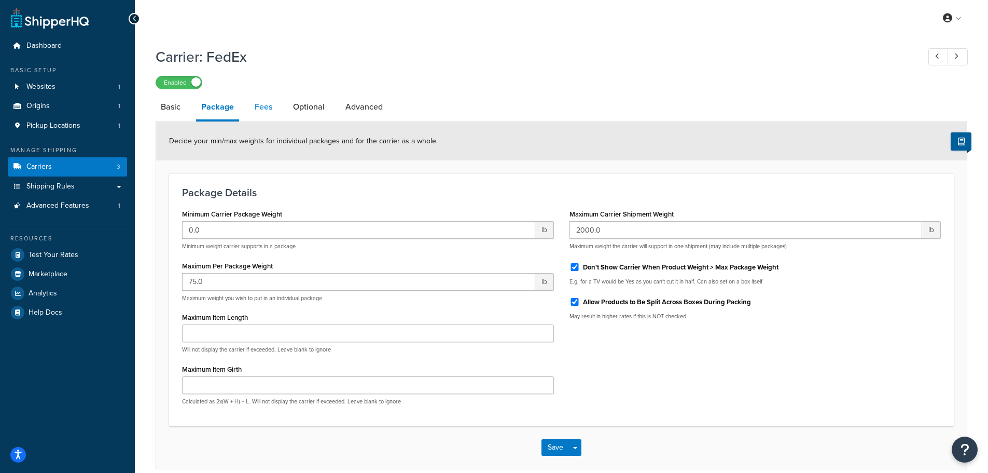
click at [272, 106] on link "Fees" at bounding box center [264, 106] width 28 height 25
select select "AFTER"
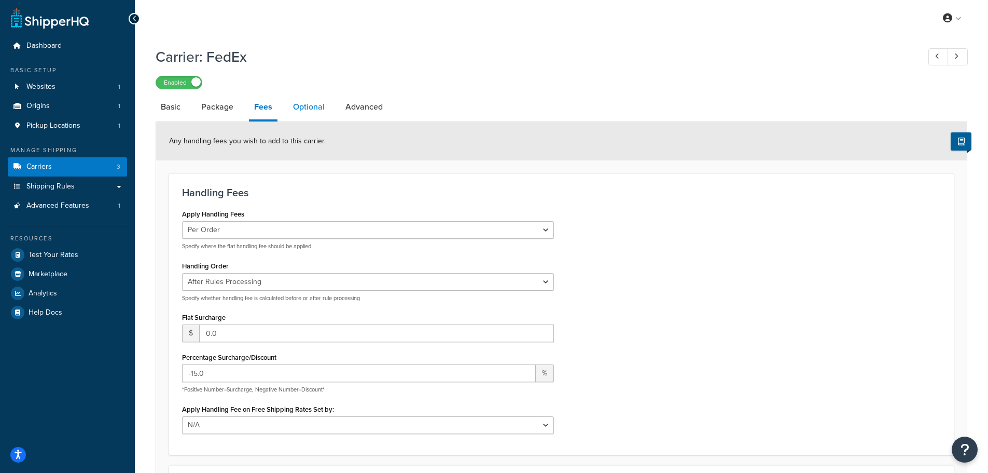
click at [326, 107] on link "Optional" at bounding box center [309, 106] width 42 height 25
select select "business"
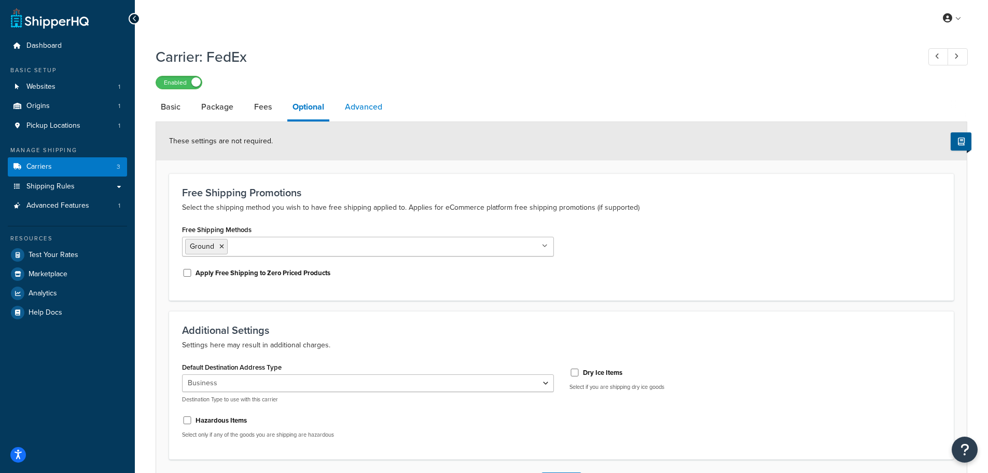
click at [368, 110] on link "Advanced" at bounding box center [364, 106] width 48 height 25
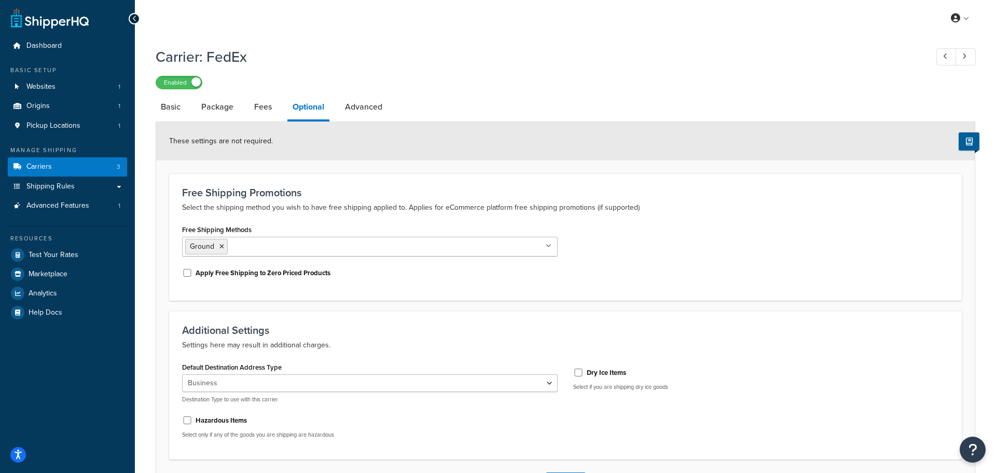
select select "false"
